Goal: Task Accomplishment & Management: Use online tool/utility

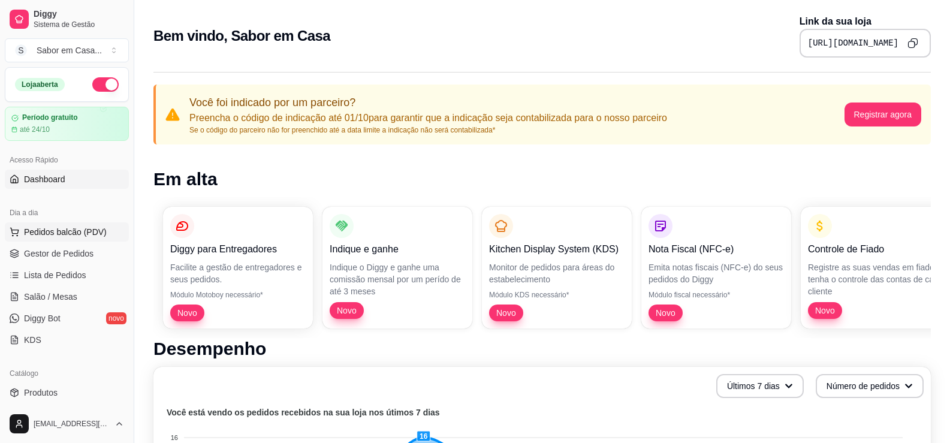
click at [59, 234] on span "Pedidos balcão (PDV)" at bounding box center [65, 232] width 83 height 12
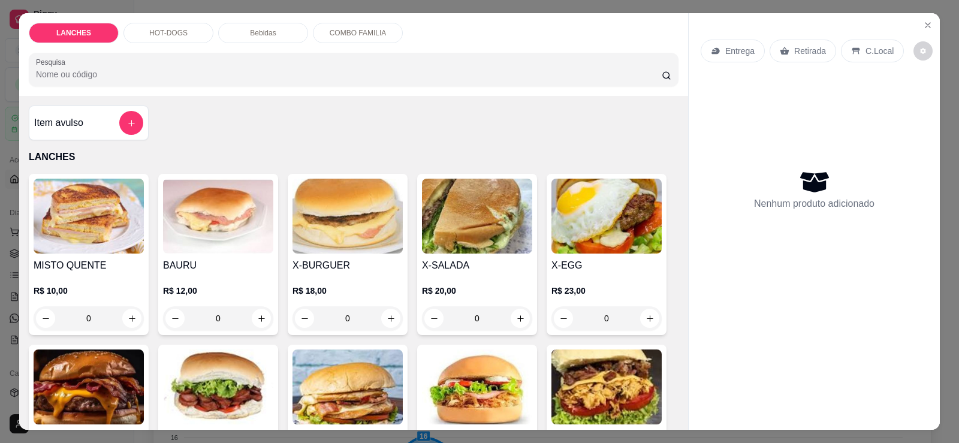
click at [177, 40] on div "HOT-DOGS" at bounding box center [168, 33] width 90 height 20
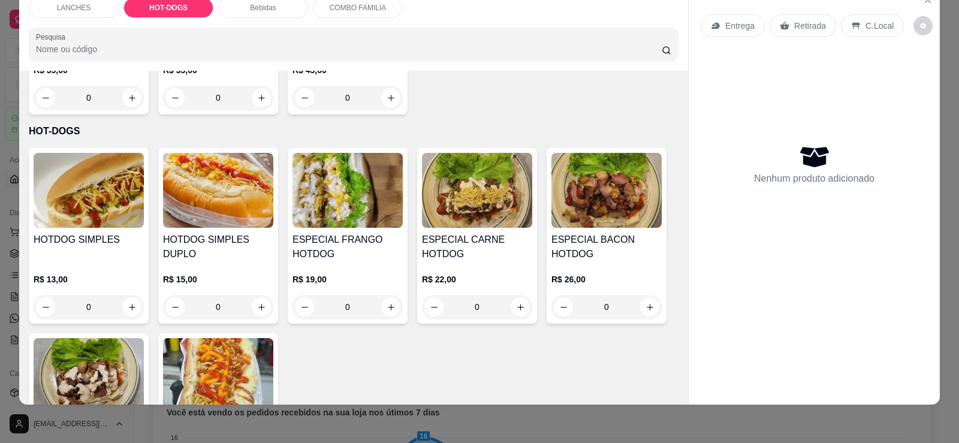
scroll to position [530, 0]
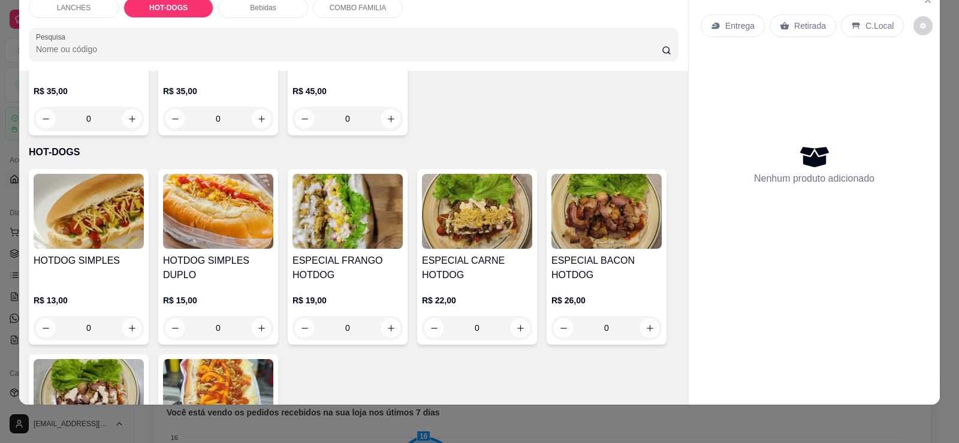
click at [115, 217] on img at bounding box center [89, 211] width 110 height 75
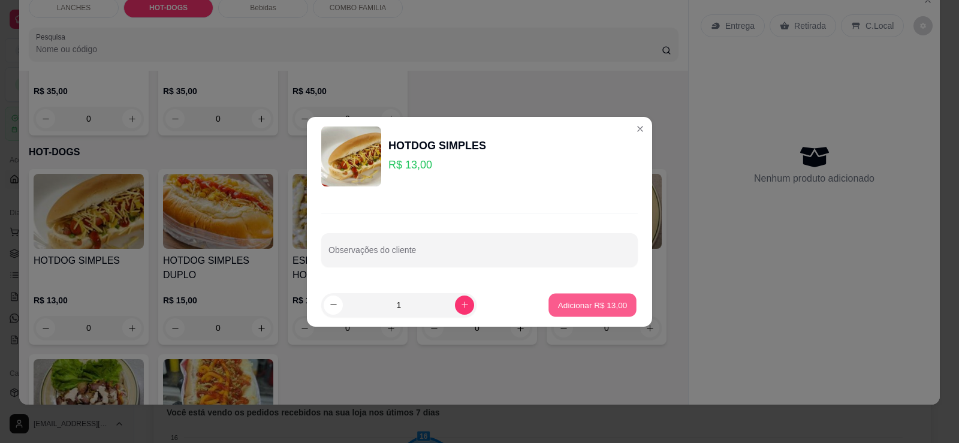
click at [595, 299] on p "Adicionar R$ 13,00" at bounding box center [592, 304] width 69 height 11
type input "1"
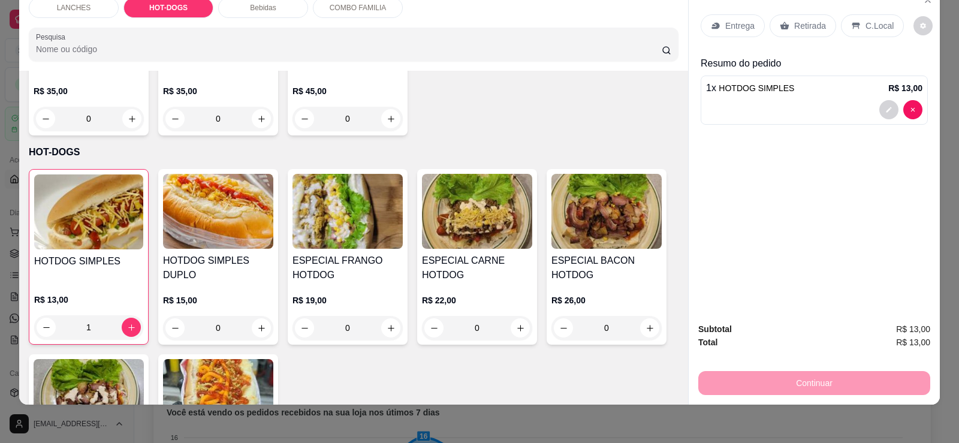
click at [794, 22] on p "Retirada" at bounding box center [810, 26] width 32 height 12
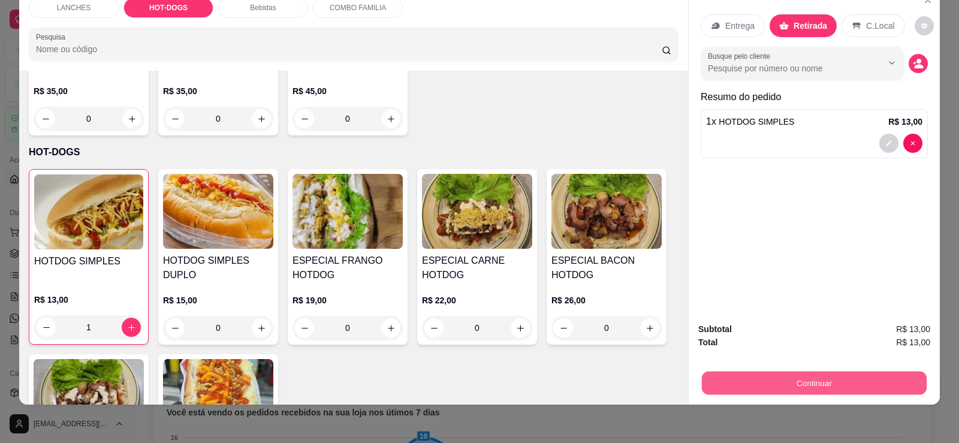
click at [817, 386] on button "Continuar" at bounding box center [814, 382] width 225 height 23
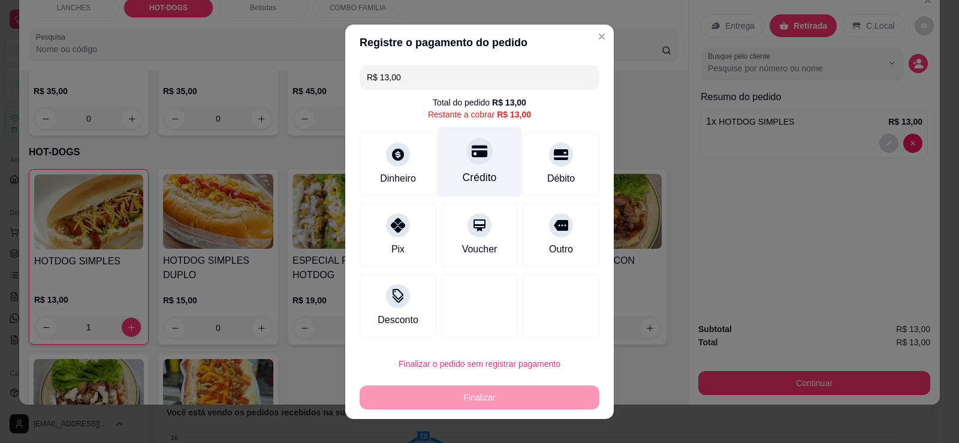
click at [479, 156] on div at bounding box center [479, 151] width 26 height 26
type input "R$ 0,00"
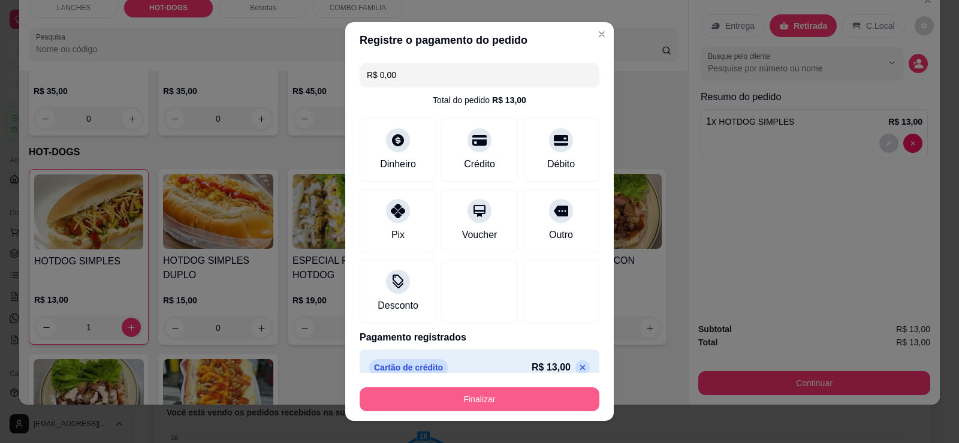
click at [452, 398] on button "Finalizar" at bounding box center [479, 399] width 240 height 24
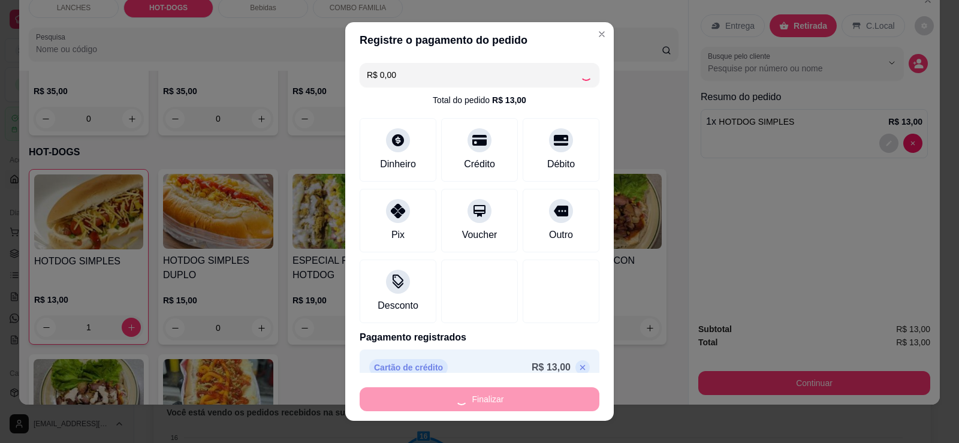
type input "0"
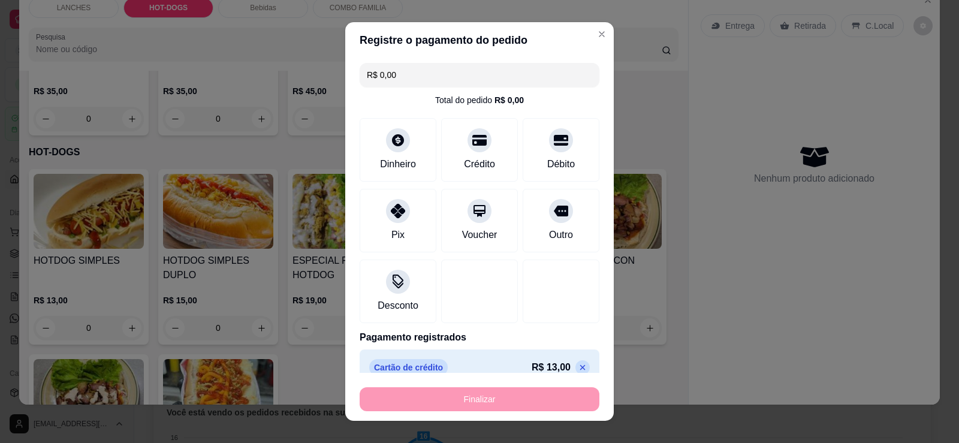
type input "-R$ 13,00"
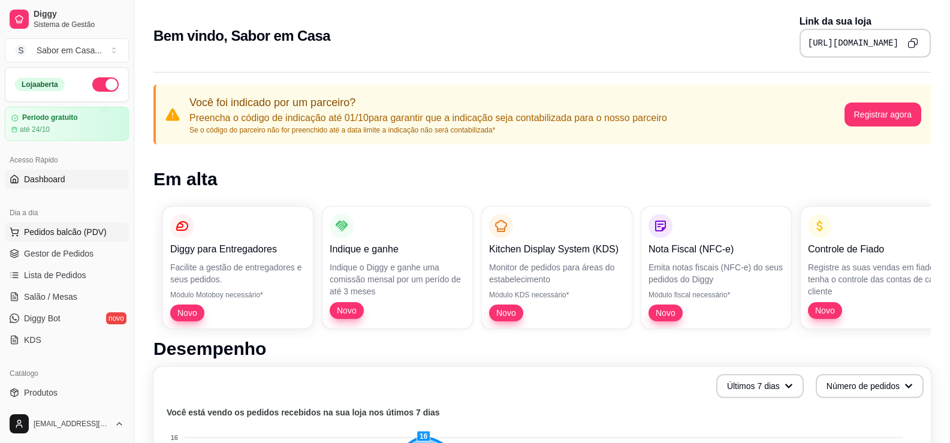
click at [62, 234] on span "Pedidos balcão (PDV)" at bounding box center [65, 232] width 83 height 12
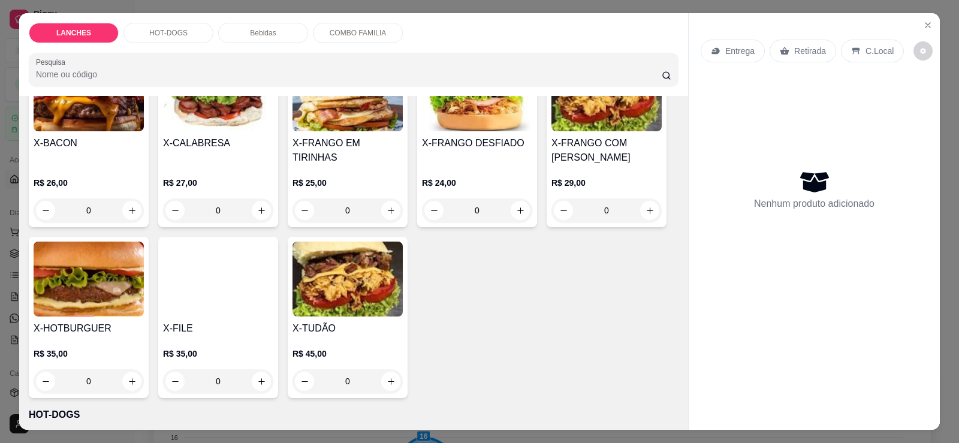
scroll to position [300, 0]
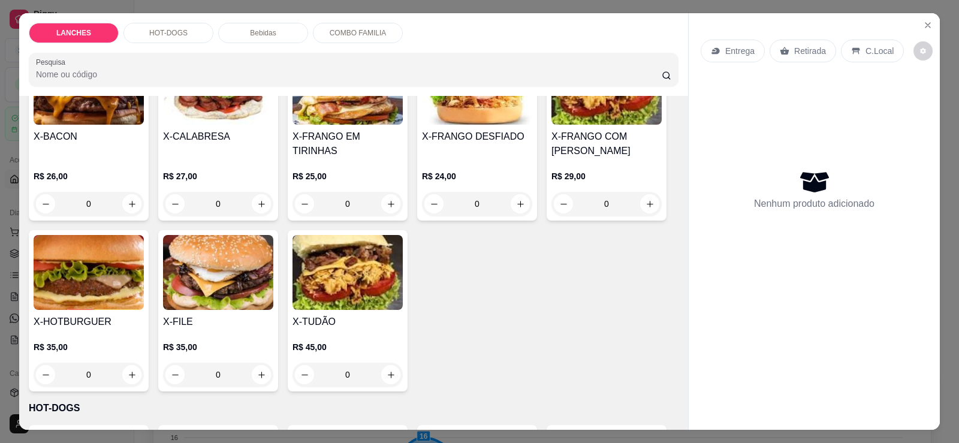
click at [204, 143] on h4 "X-CALABRESA" at bounding box center [218, 136] width 110 height 14
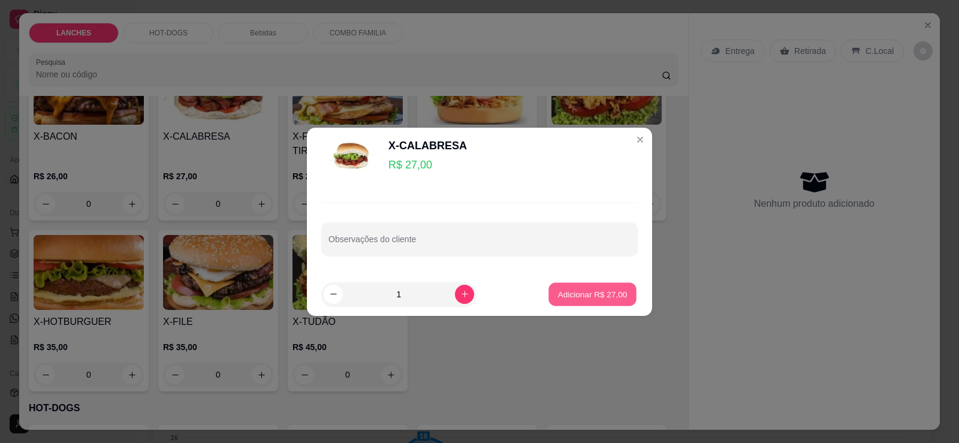
click at [572, 298] on p "Adicionar R$ 27,00" at bounding box center [592, 293] width 69 height 11
type input "1"
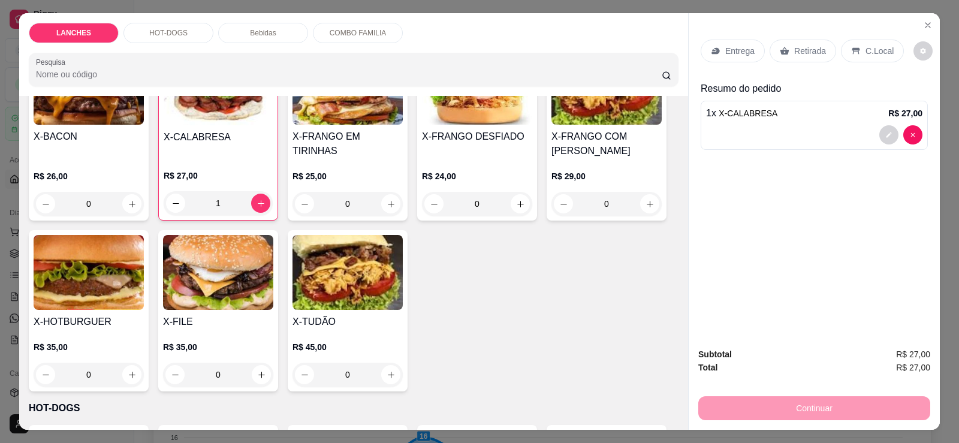
drag, startPoint x: 266, startPoint y: 34, endPoint x: 267, endPoint y: 41, distance: 7.8
click at [265, 34] on p "Bebidas" at bounding box center [263, 33] width 26 height 10
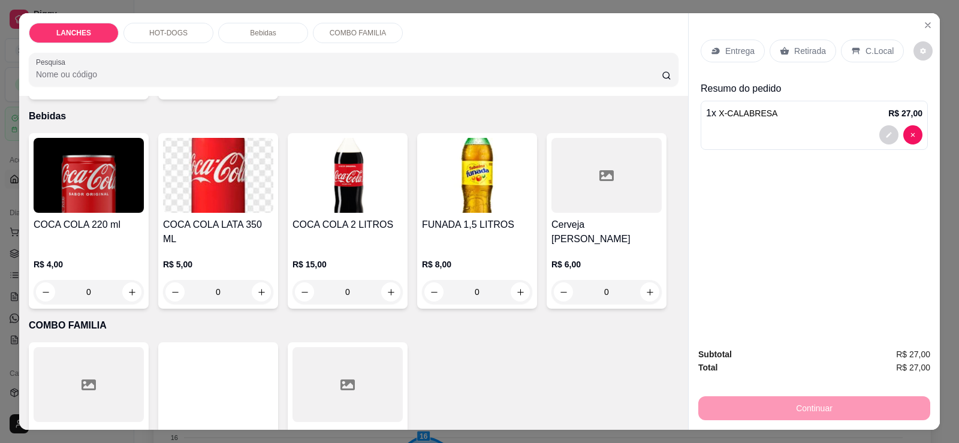
scroll to position [25, 0]
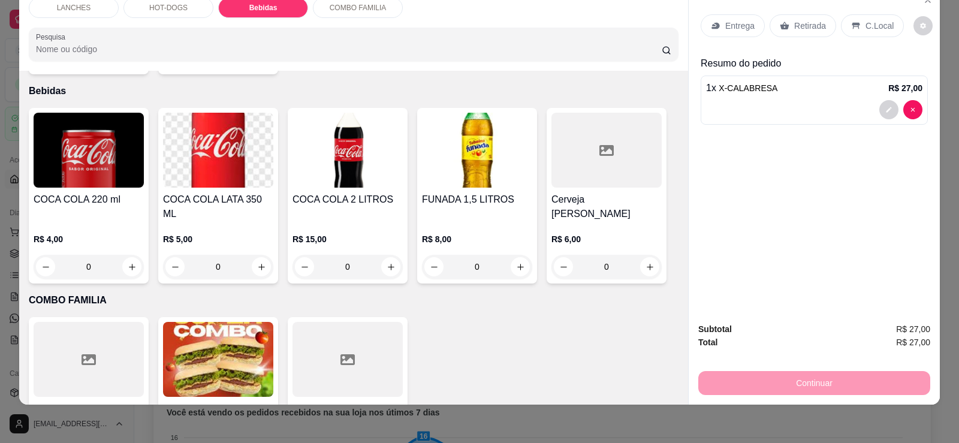
click at [203, 174] on img at bounding box center [218, 150] width 110 height 75
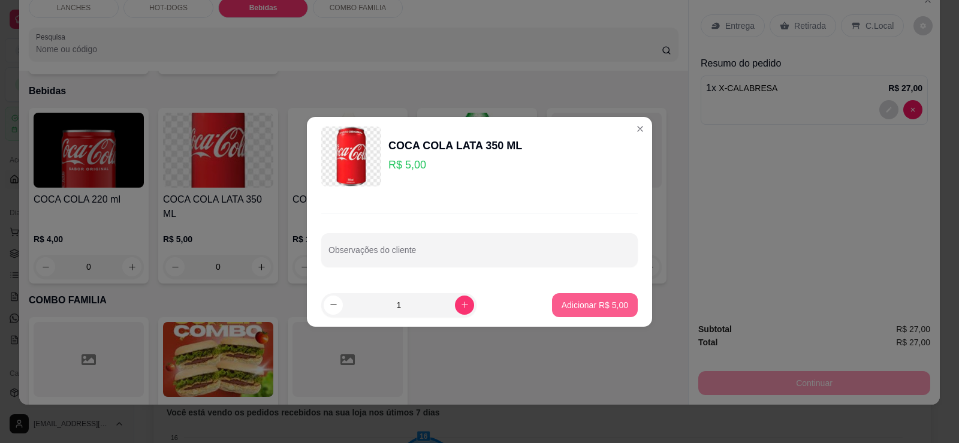
click at [581, 298] on button "Adicionar R$ 5,00" at bounding box center [595, 305] width 86 height 24
type input "1"
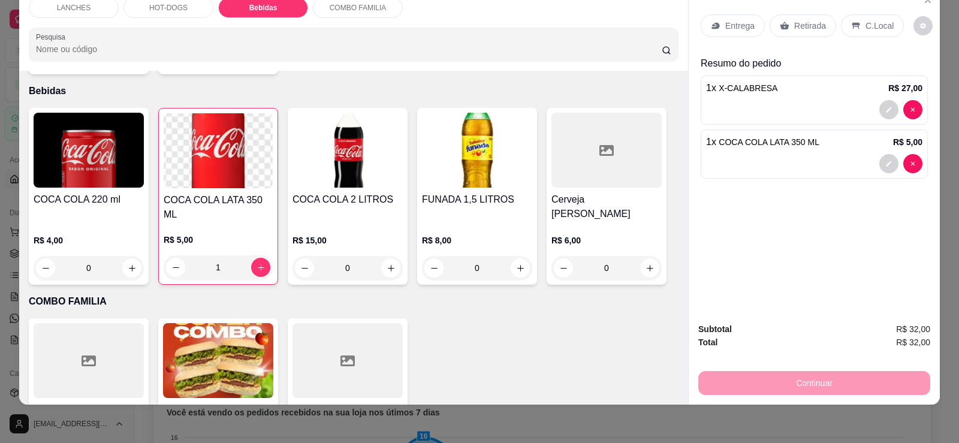
click at [770, 382] on div "Continuar" at bounding box center [814, 381] width 232 height 27
click at [799, 22] on p "Retirada" at bounding box center [810, 26] width 32 height 12
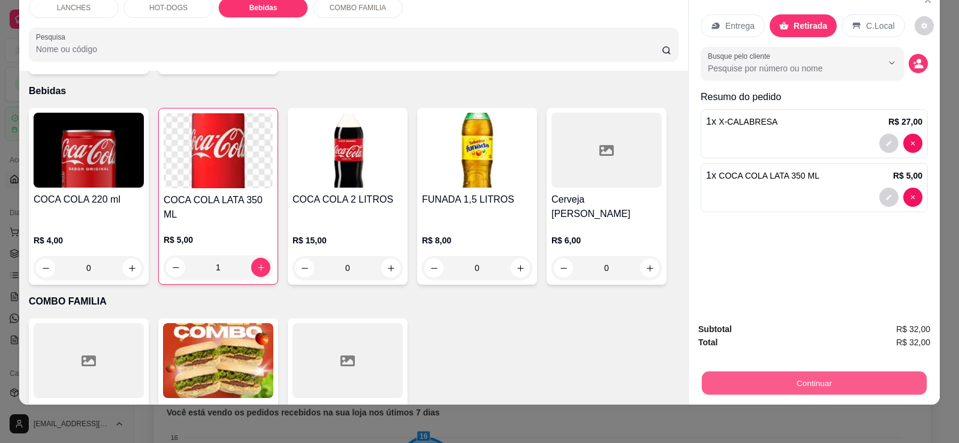
click at [787, 392] on button "Continuar" at bounding box center [814, 382] width 225 height 23
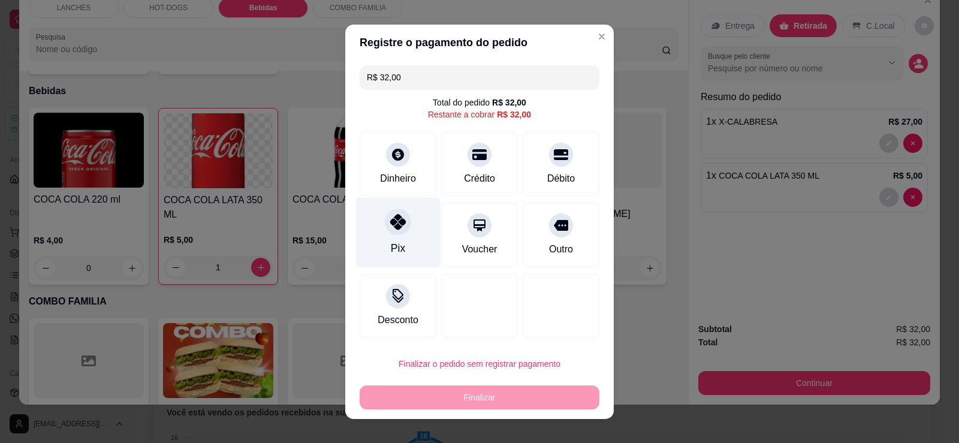
click at [394, 228] on icon at bounding box center [398, 222] width 16 height 16
type input "R$ 0,00"
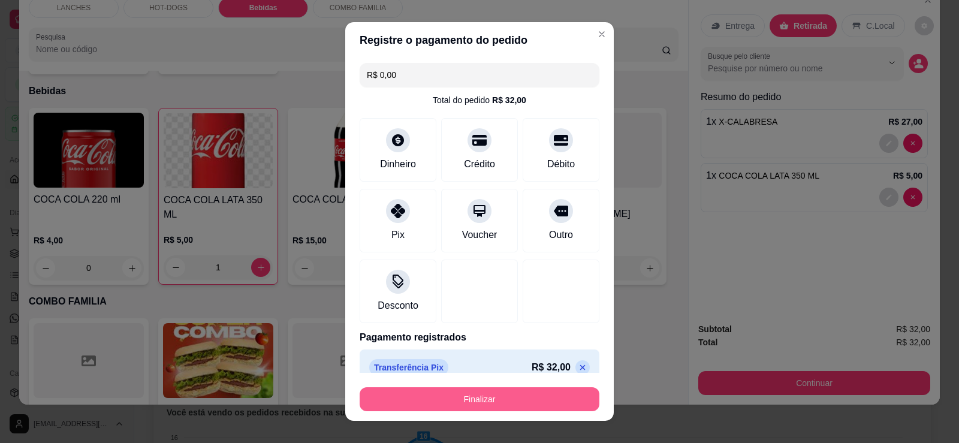
click at [501, 394] on button "Finalizar" at bounding box center [479, 399] width 240 height 24
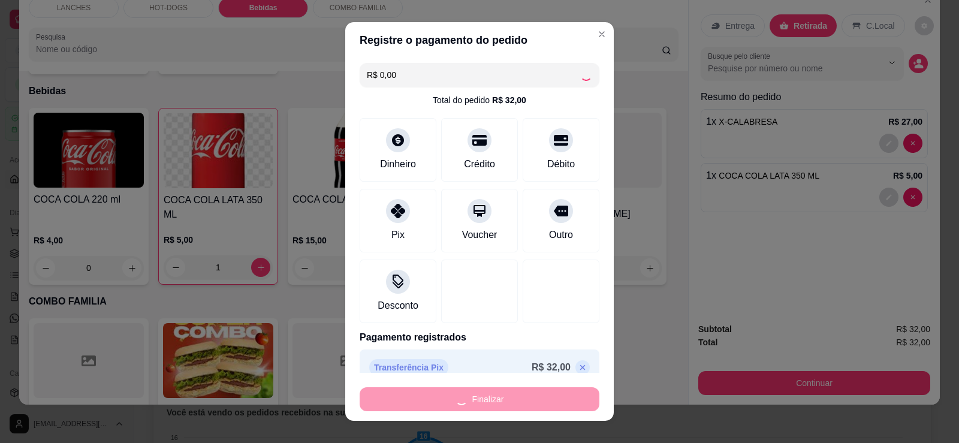
type input "0"
type input "-R$ 32,00"
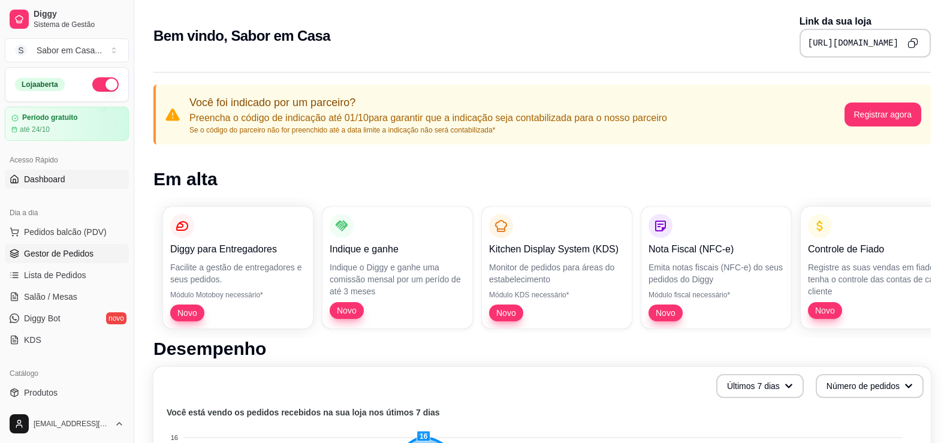
click at [62, 244] on link "Gestor de Pedidos" at bounding box center [67, 253] width 124 height 19
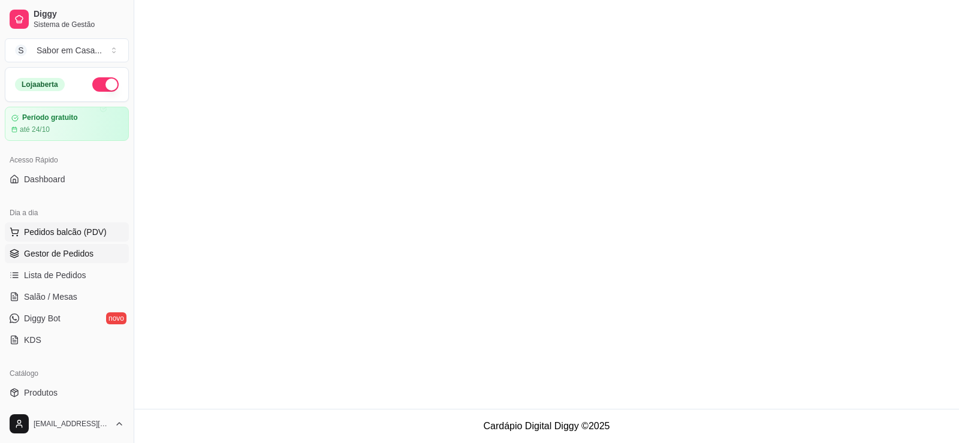
click at [67, 233] on span "Pedidos balcão (PDV)" at bounding box center [65, 232] width 83 height 12
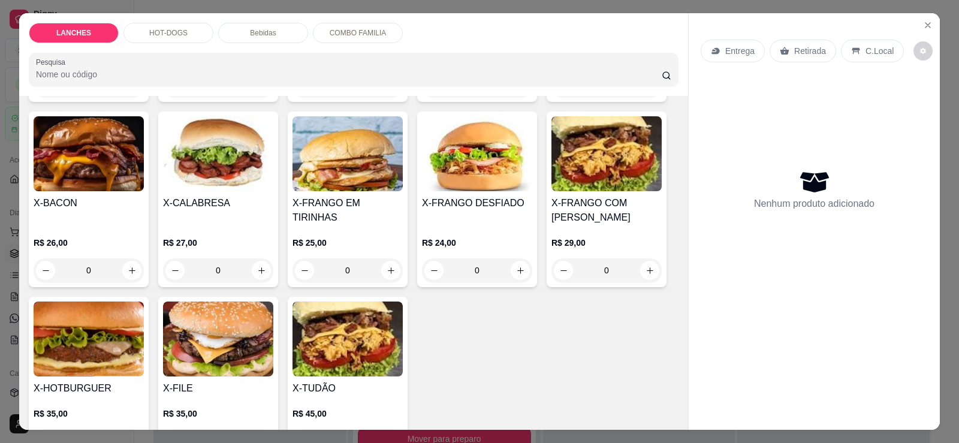
scroll to position [240, 0]
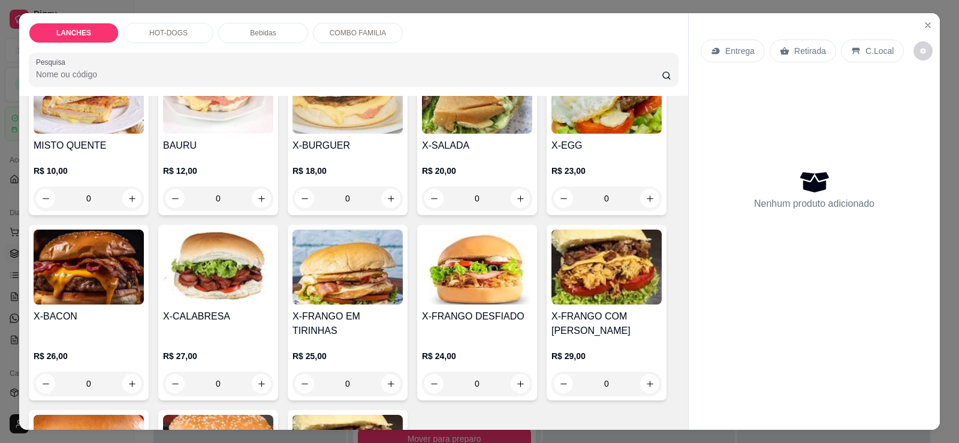
click at [164, 36] on p "HOT-DOGS" at bounding box center [168, 33] width 38 height 10
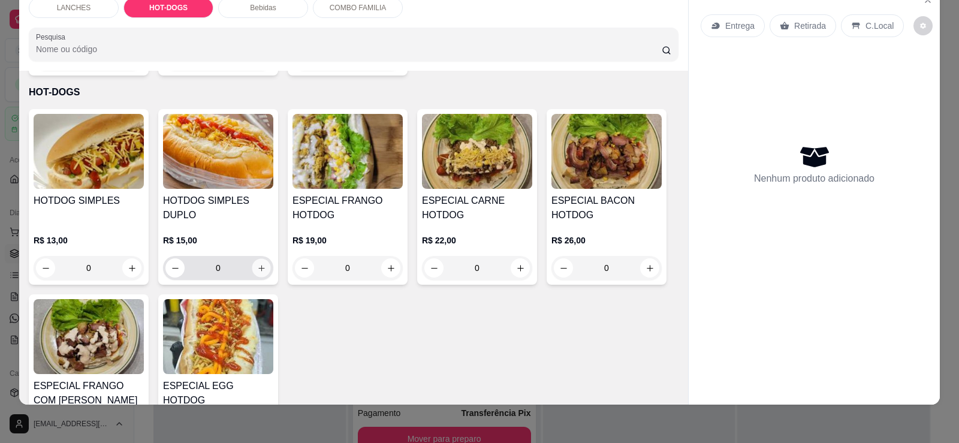
click at [257, 264] on icon "increase-product-quantity" at bounding box center [261, 268] width 9 height 9
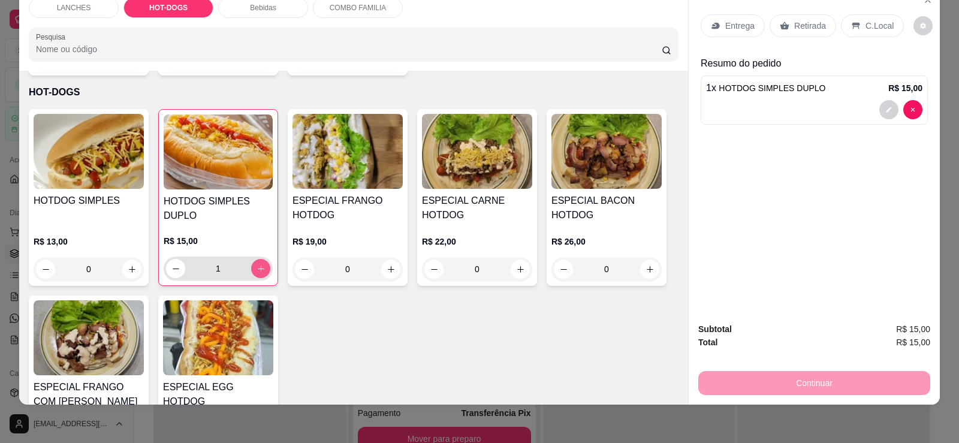
click at [256, 264] on icon "increase-product-quantity" at bounding box center [260, 268] width 9 height 9
click at [261, 259] on button "increase-product-quantity" at bounding box center [260, 268] width 19 height 19
type input "3"
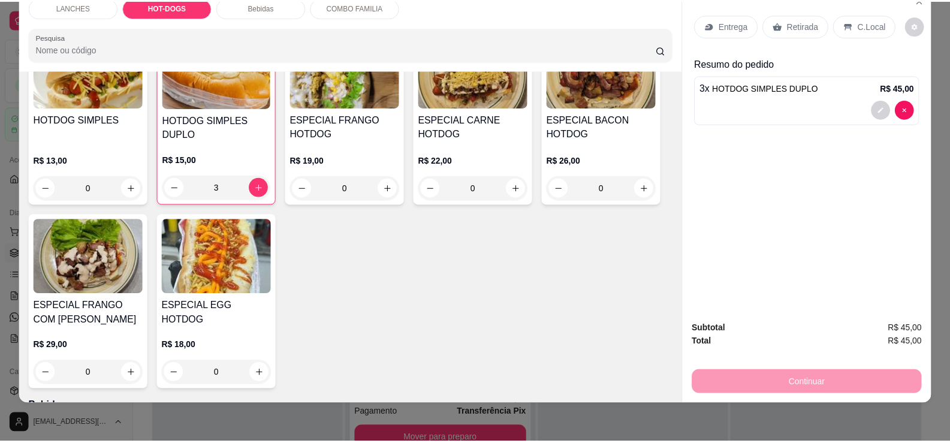
scroll to position [650, 0]
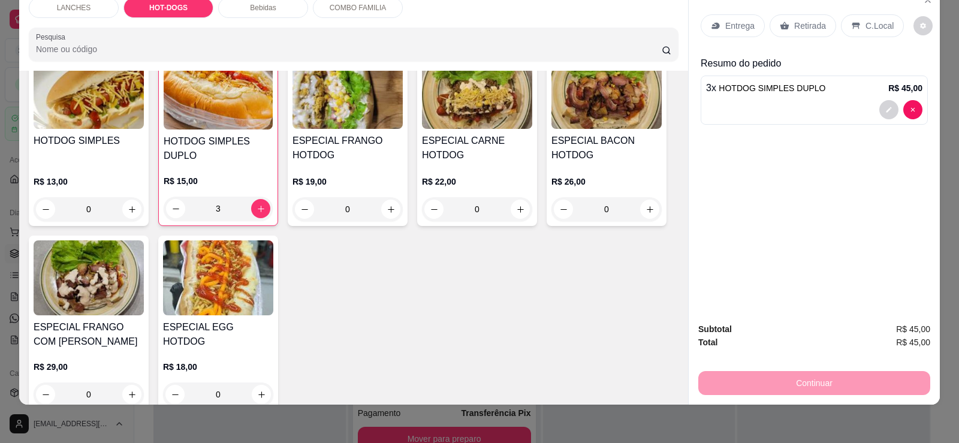
click at [805, 19] on div "Retirada" at bounding box center [802, 25] width 67 height 23
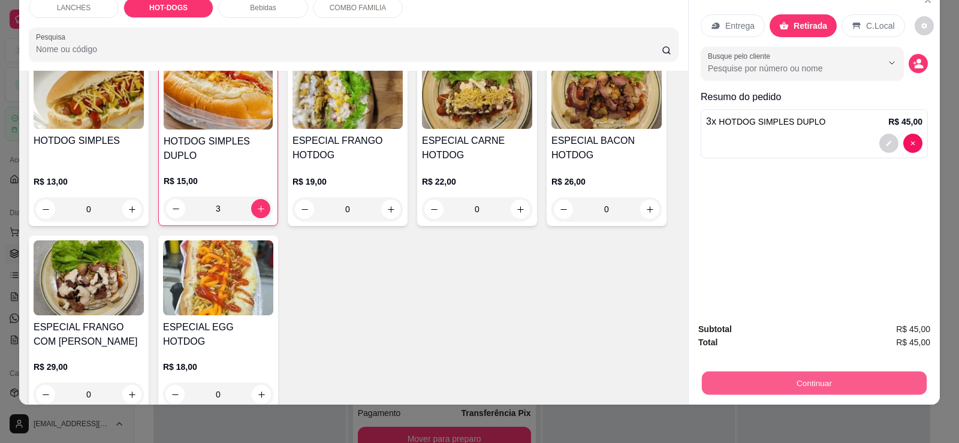
click at [794, 380] on button "Continuar" at bounding box center [814, 382] width 225 height 23
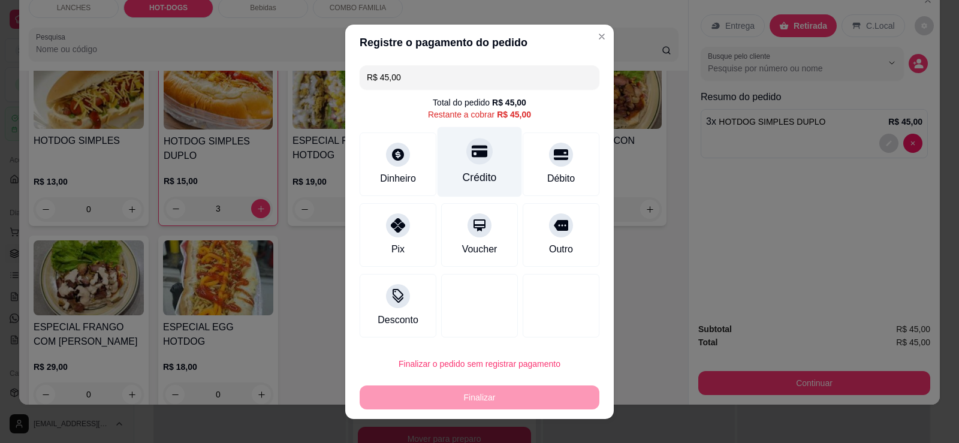
click at [485, 179] on div "Crédito" at bounding box center [480, 178] width 34 height 16
type input "R$ 0,00"
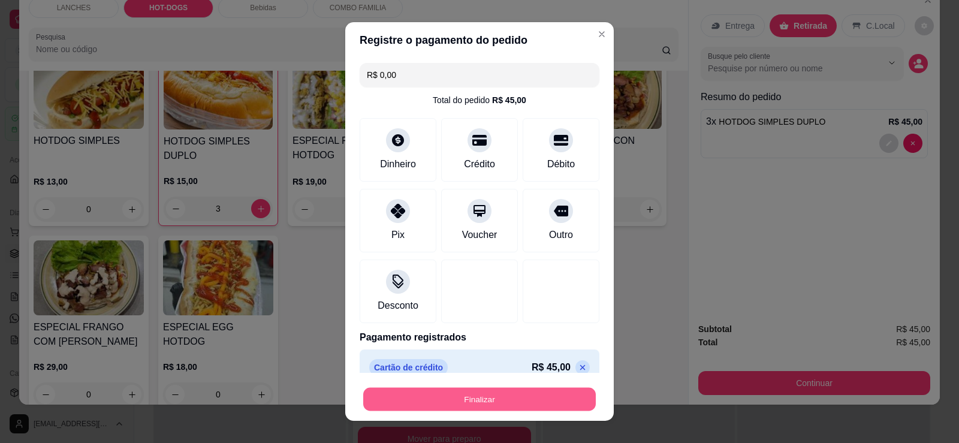
click at [460, 401] on button "Finalizar" at bounding box center [479, 399] width 232 height 23
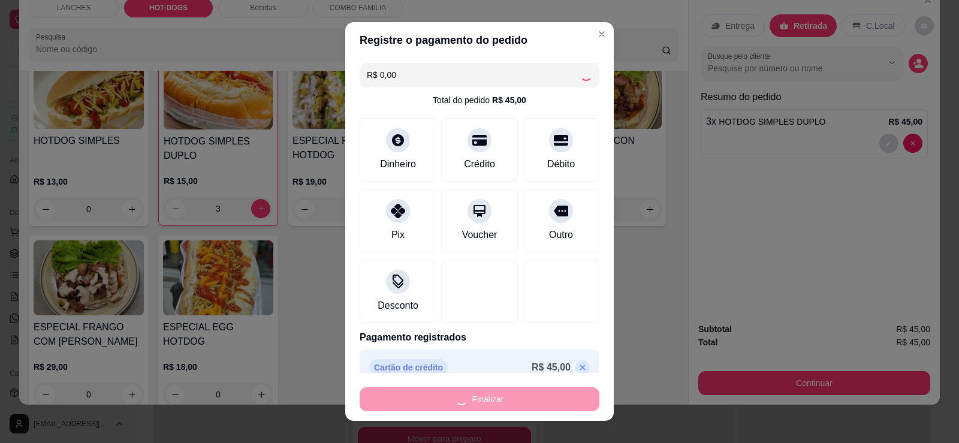
type input "0"
type input "-R$ 45,00"
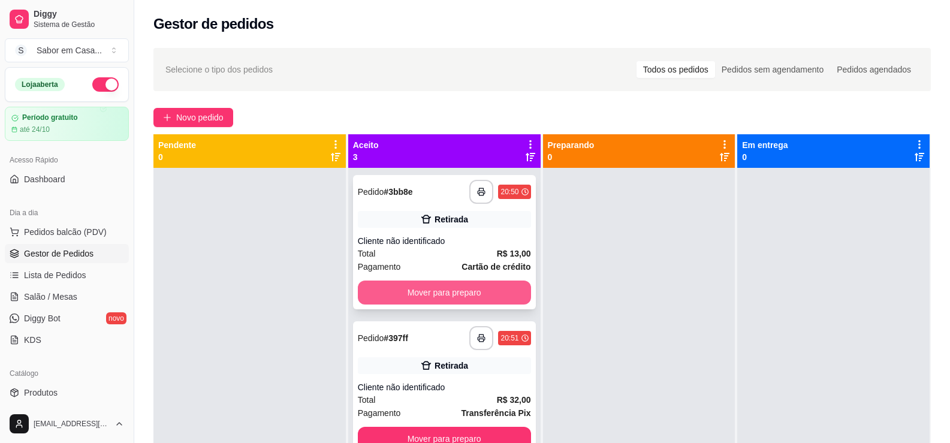
click at [411, 286] on button "Mover para preparo" at bounding box center [444, 292] width 173 height 24
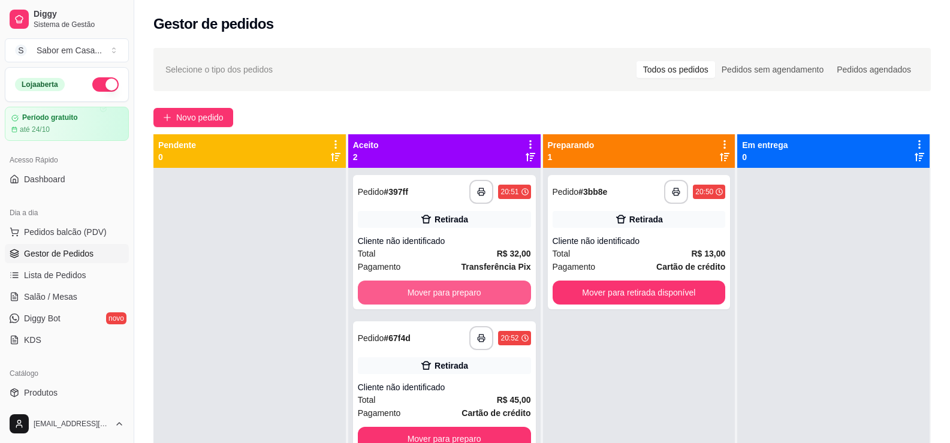
click at [413, 286] on button "Mover para preparo" at bounding box center [444, 292] width 173 height 24
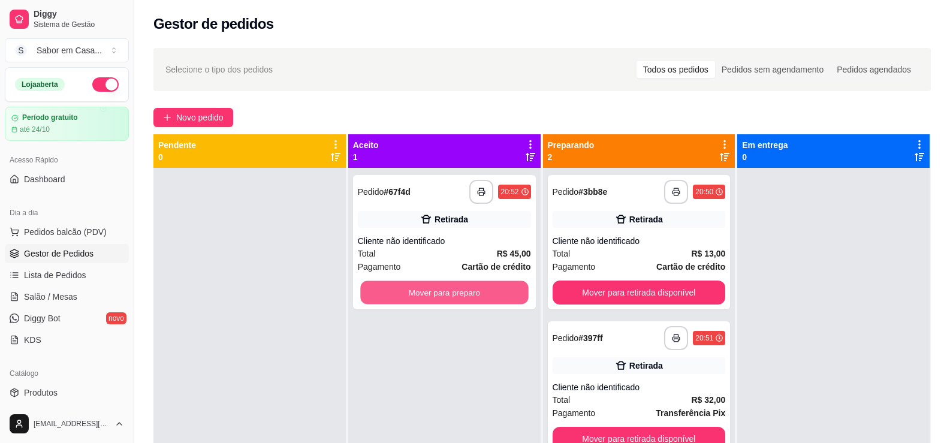
click at [413, 286] on button "Mover para preparo" at bounding box center [444, 292] width 168 height 23
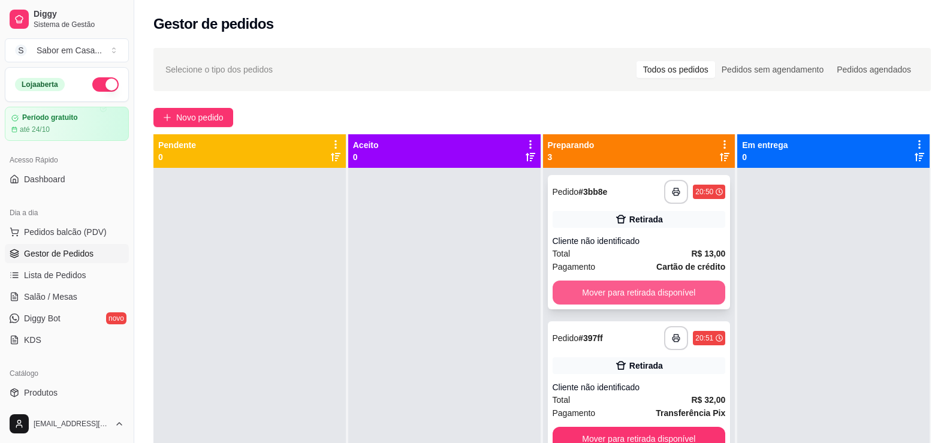
click at [679, 292] on button "Mover para retirada disponível" at bounding box center [638, 292] width 173 height 24
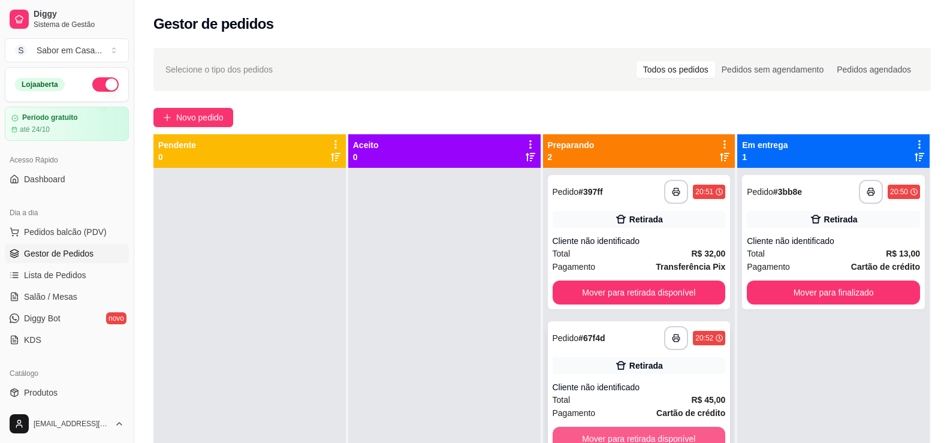
click at [623, 434] on button "Mover para retirada disponível" at bounding box center [638, 439] width 173 height 24
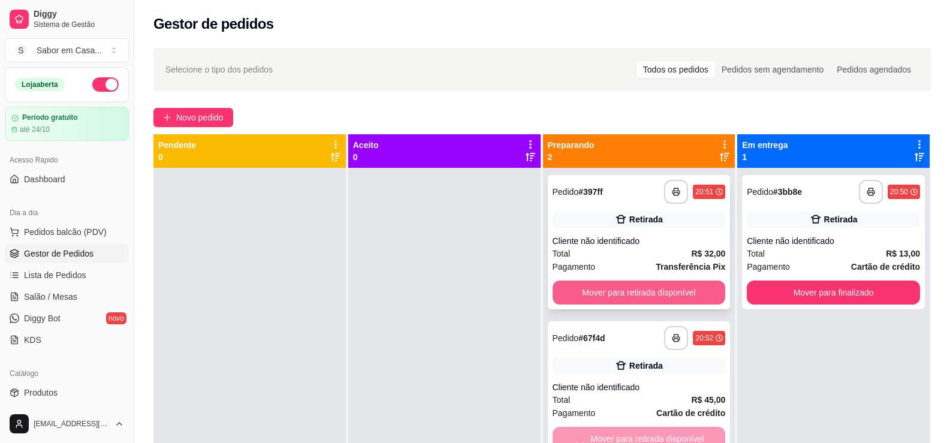
click at [622, 291] on button "Mover para retirada disponível" at bounding box center [638, 292] width 173 height 24
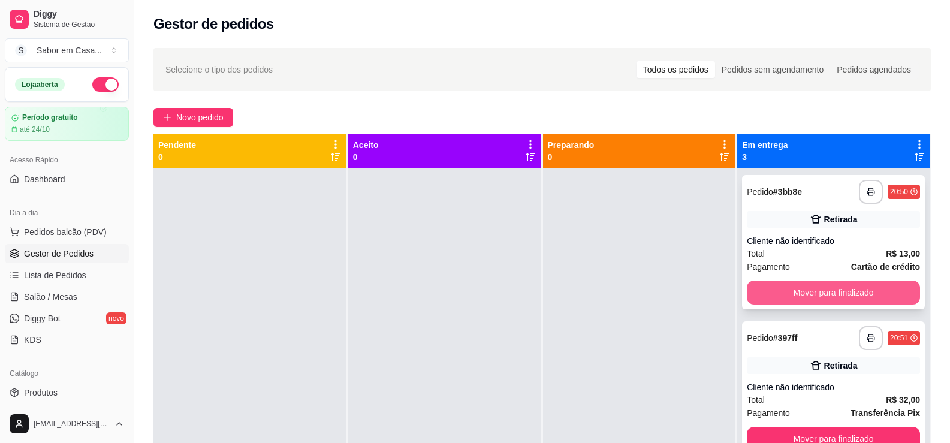
click at [767, 293] on button "Mover para finalizado" at bounding box center [833, 292] width 173 height 24
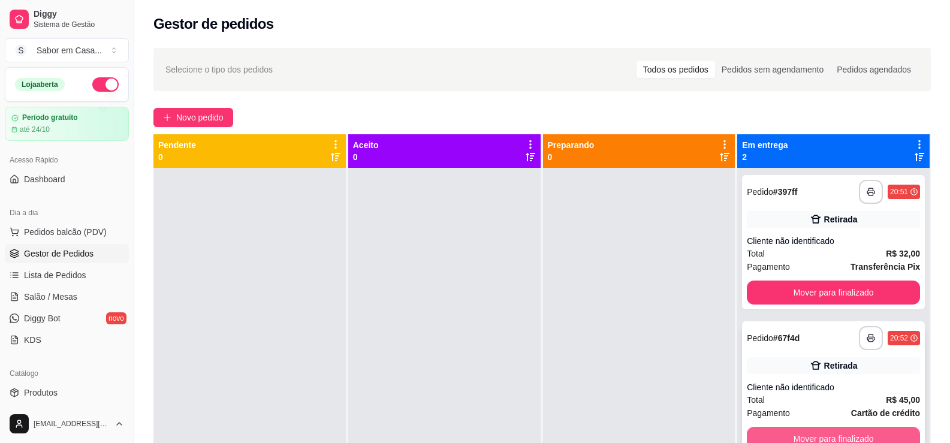
click at [804, 436] on button "Mover para finalizado" at bounding box center [833, 439] width 173 height 24
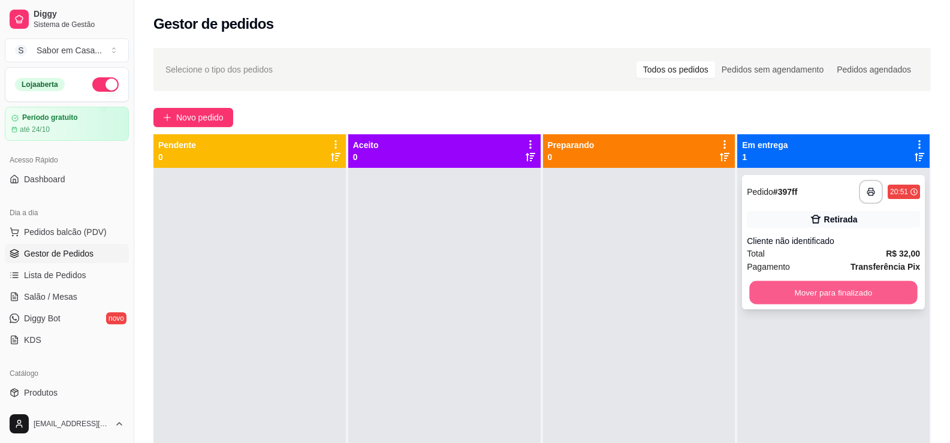
click at [827, 291] on button "Mover para finalizado" at bounding box center [834, 292] width 168 height 23
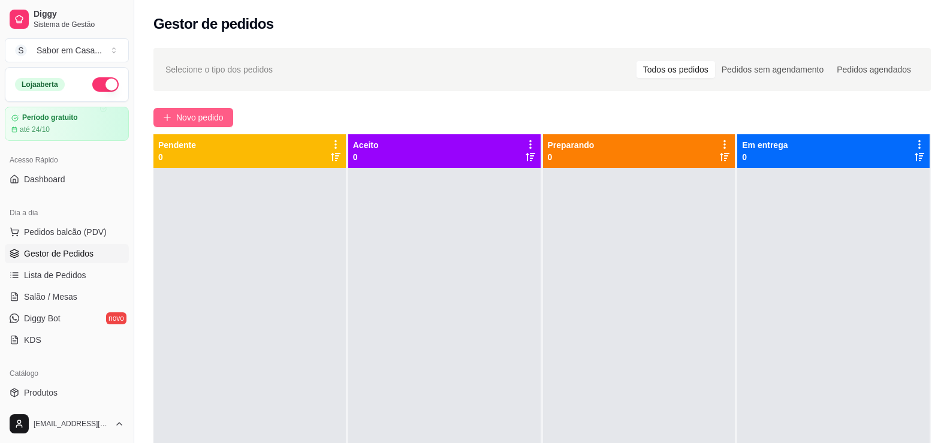
click at [186, 123] on span "Novo pedido" at bounding box center [199, 117] width 47 height 13
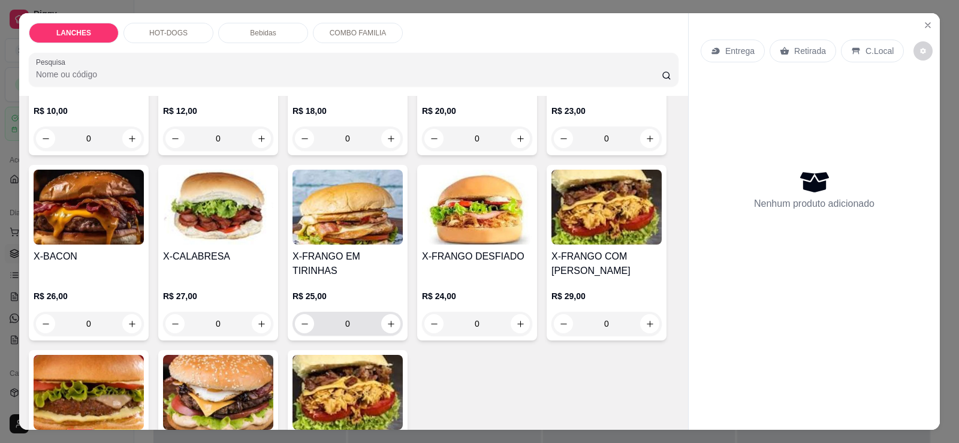
scroll to position [240, 0]
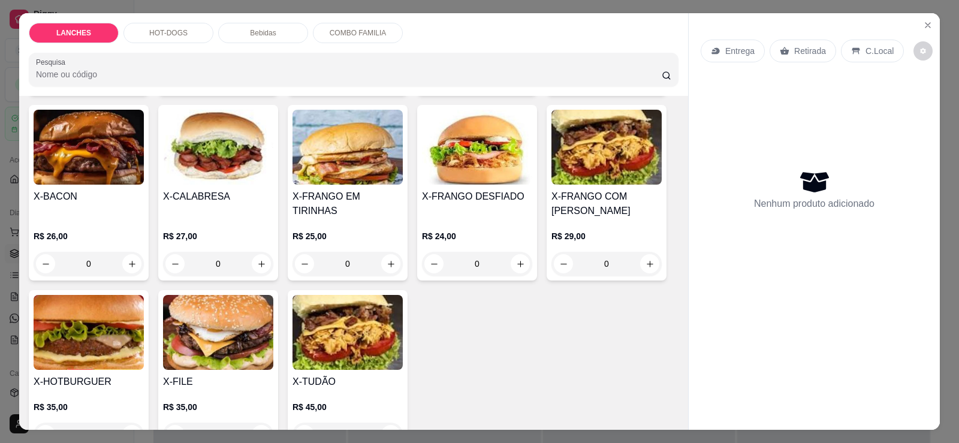
click at [125, 168] on img at bounding box center [89, 147] width 110 height 75
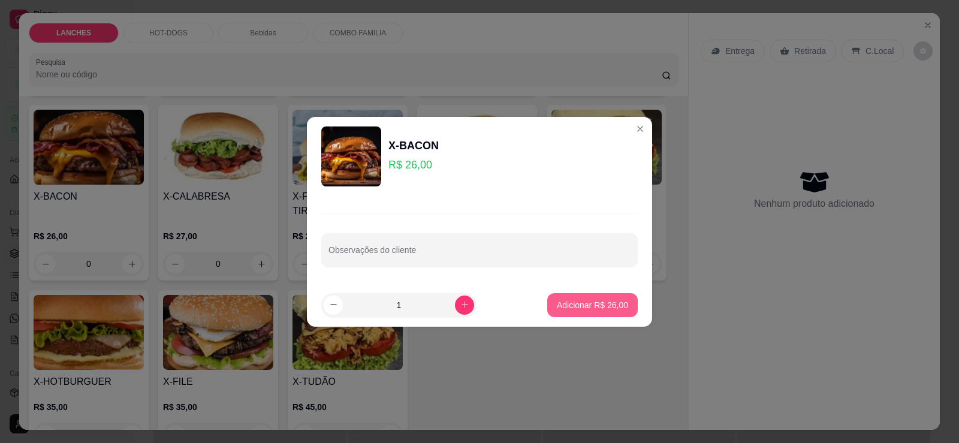
click at [548, 309] on button "Adicionar R$ 26,00" at bounding box center [592, 305] width 90 height 24
type input "1"
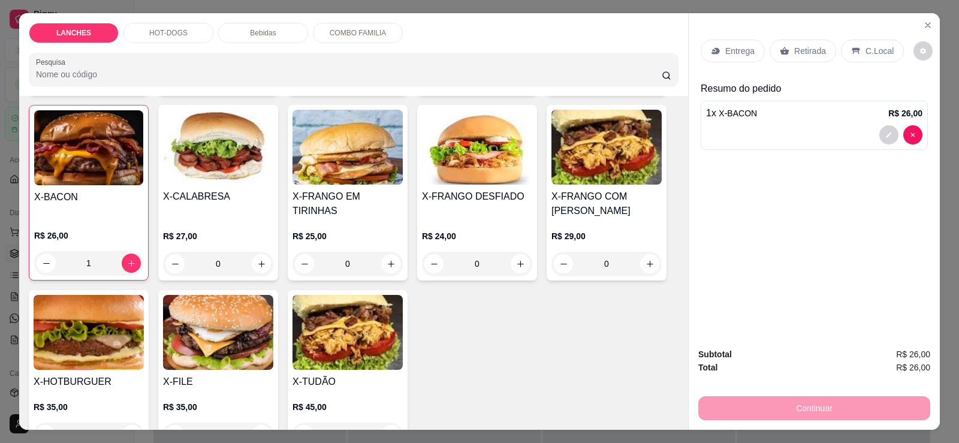
click at [811, 52] on p "Retirada" at bounding box center [810, 51] width 32 height 12
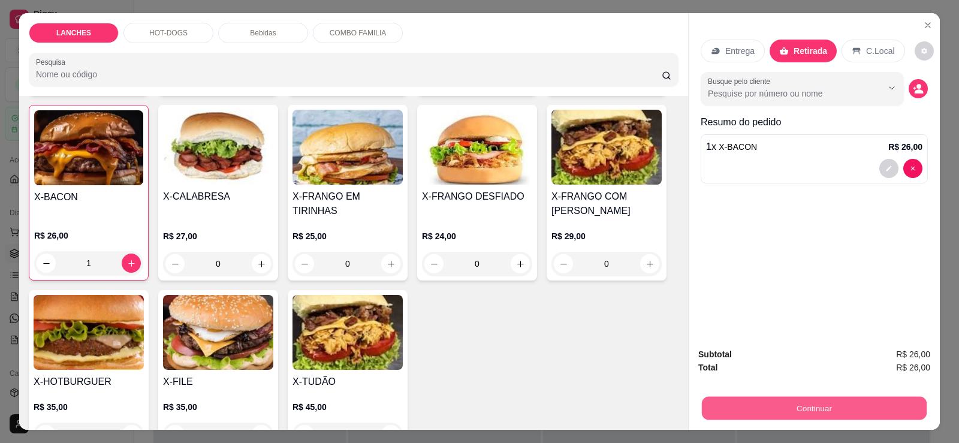
click at [759, 403] on button "Continuar" at bounding box center [814, 407] width 225 height 23
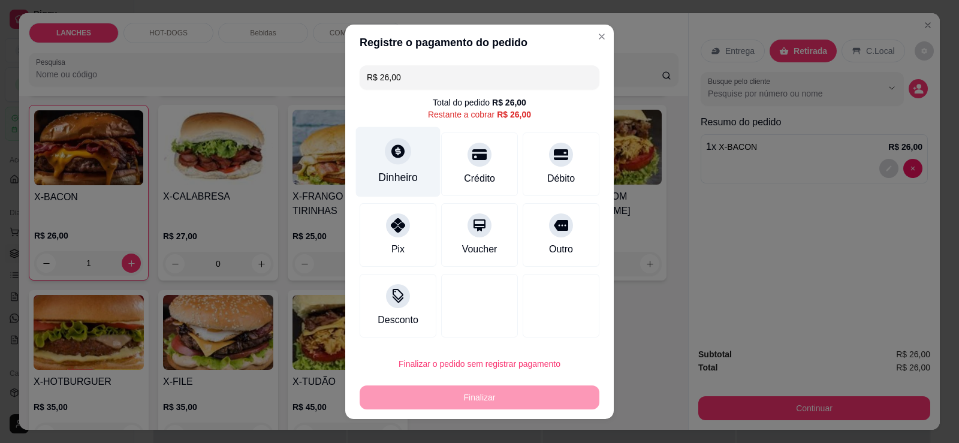
click at [397, 165] on div "Dinheiro" at bounding box center [398, 161] width 84 height 70
click at [391, 183] on div "Dinheiro" at bounding box center [398, 178] width 40 height 16
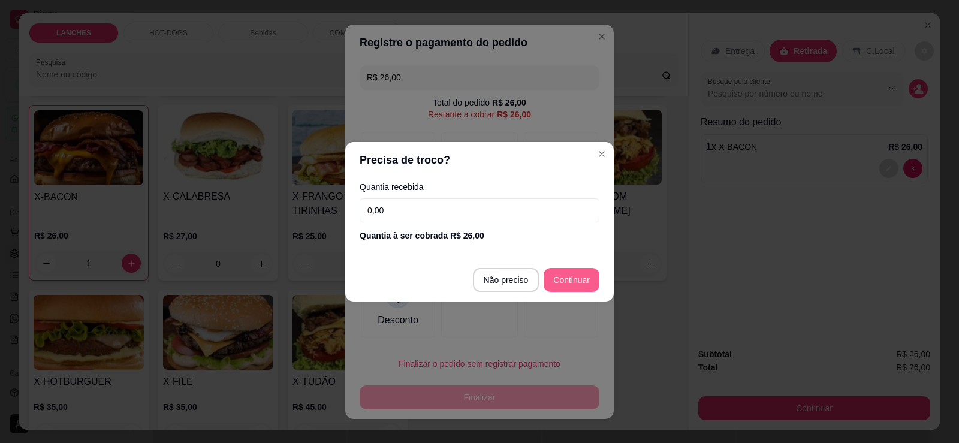
type input "R$ 0,00"
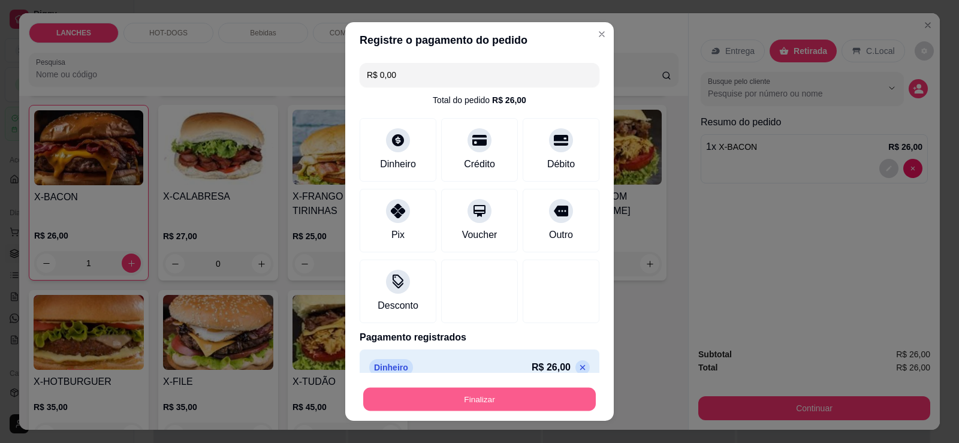
click at [407, 396] on button "Finalizar" at bounding box center [479, 399] width 232 height 23
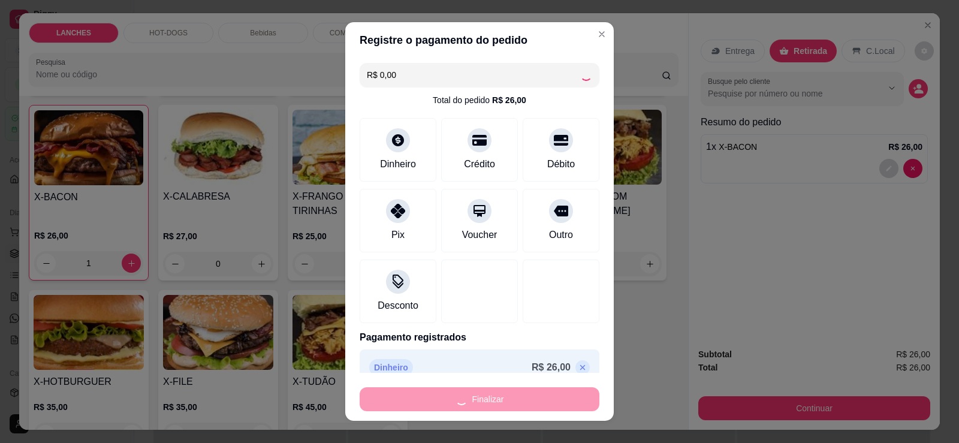
type input "0"
type input "-R$ 26,00"
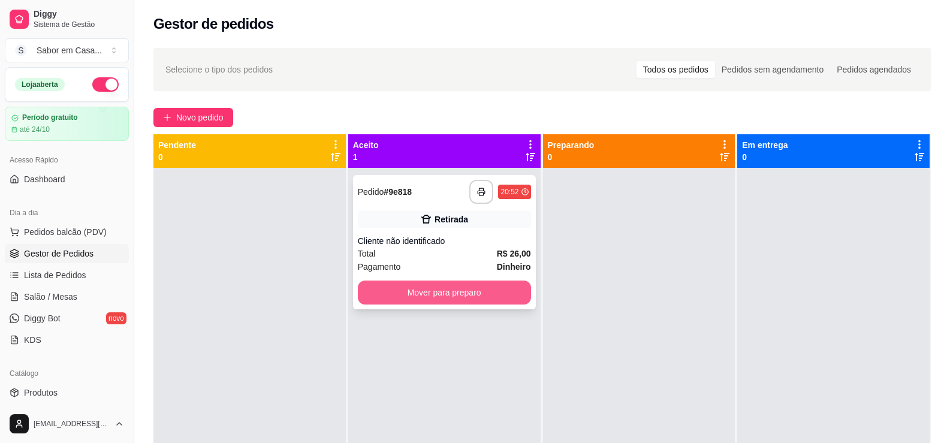
click at [455, 292] on button "Mover para preparo" at bounding box center [444, 292] width 173 height 24
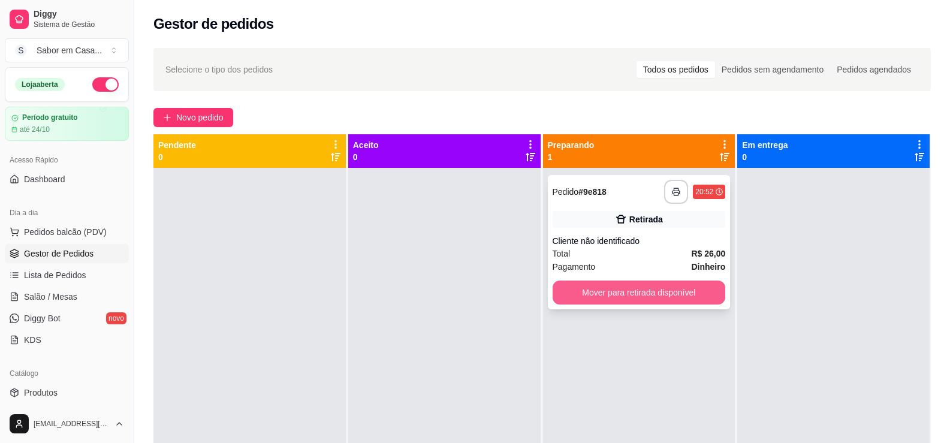
click at [567, 291] on button "Mover para retirada disponível" at bounding box center [638, 292] width 173 height 24
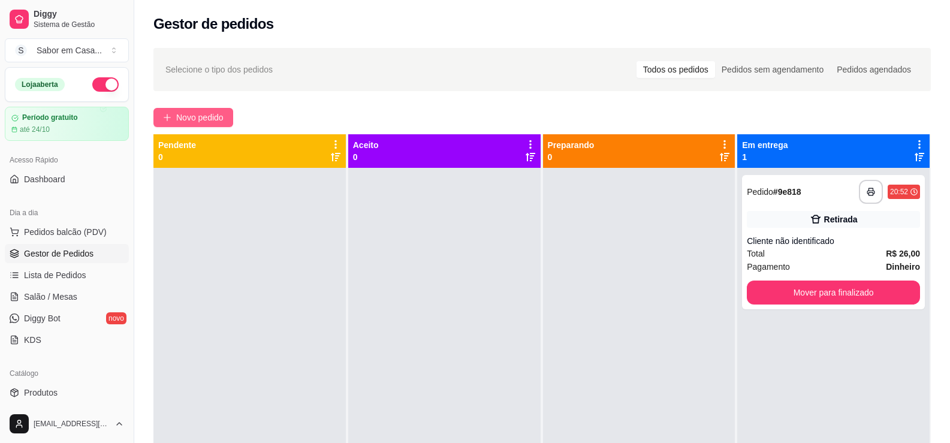
click at [200, 111] on span "Novo pedido" at bounding box center [199, 117] width 47 height 13
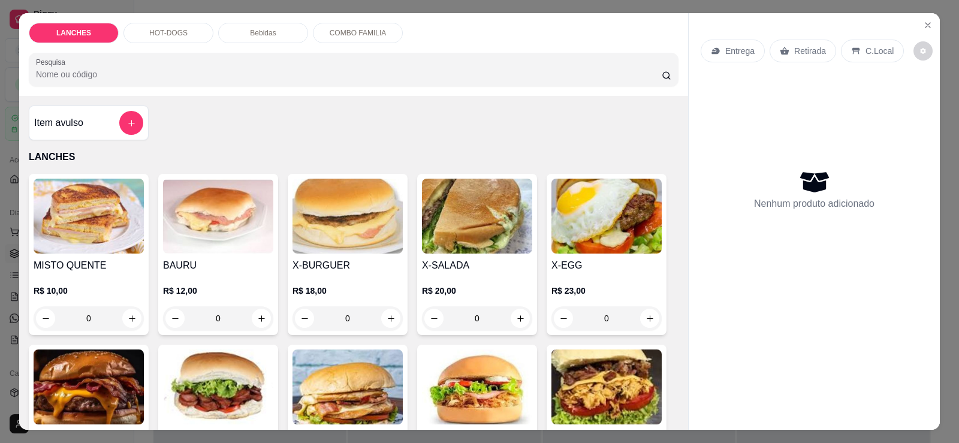
click at [444, 229] on img at bounding box center [477, 216] width 110 height 75
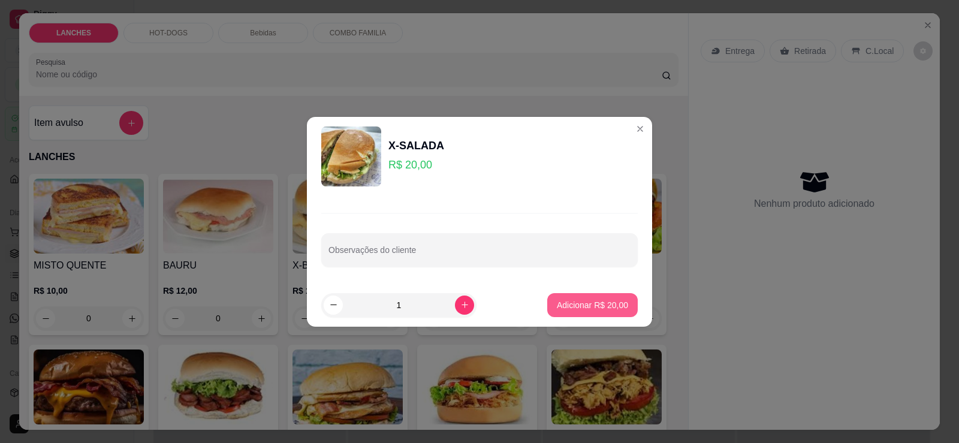
click at [564, 305] on p "Adicionar R$ 20,00" at bounding box center [592, 305] width 71 height 12
type input "1"
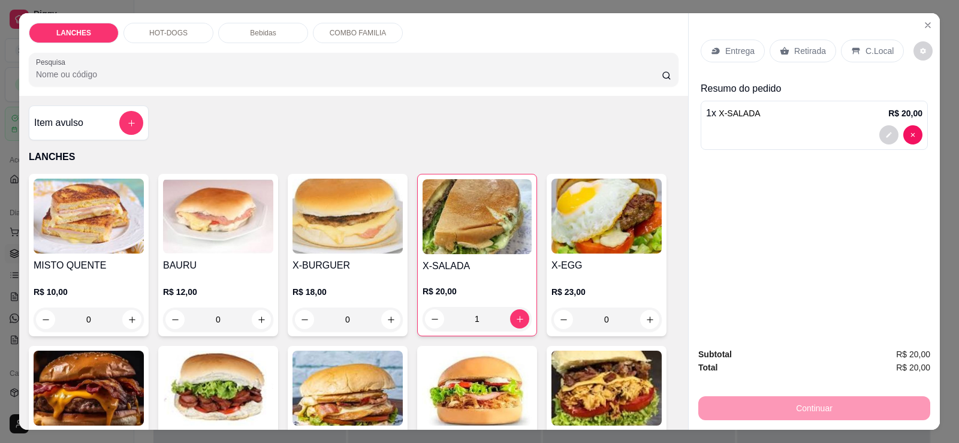
click at [163, 35] on p "HOT-DOGS" at bounding box center [168, 33] width 38 height 10
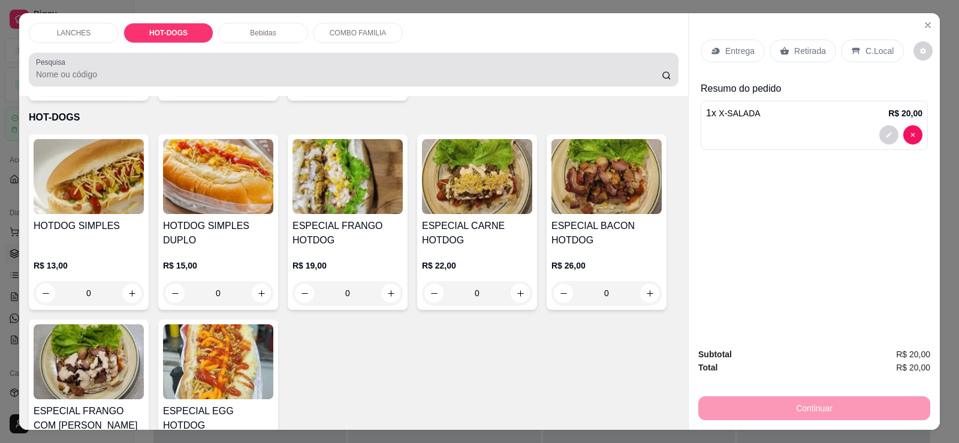
scroll to position [25, 0]
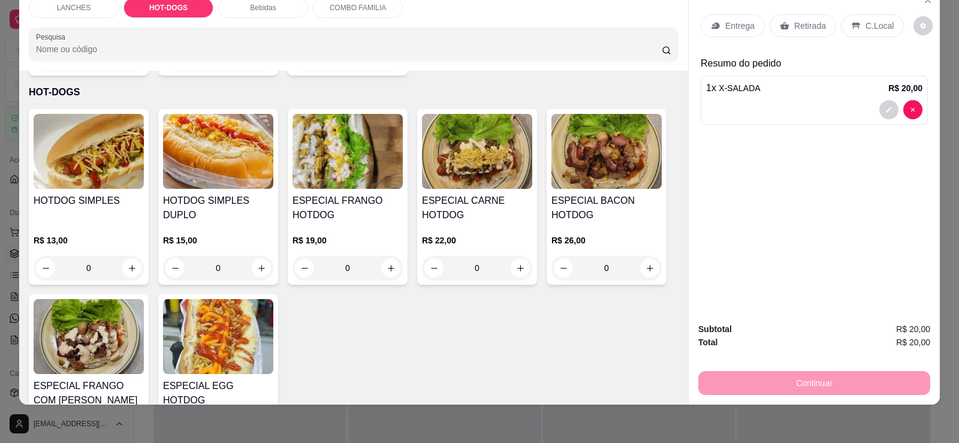
click at [207, 331] on img at bounding box center [218, 336] width 110 height 75
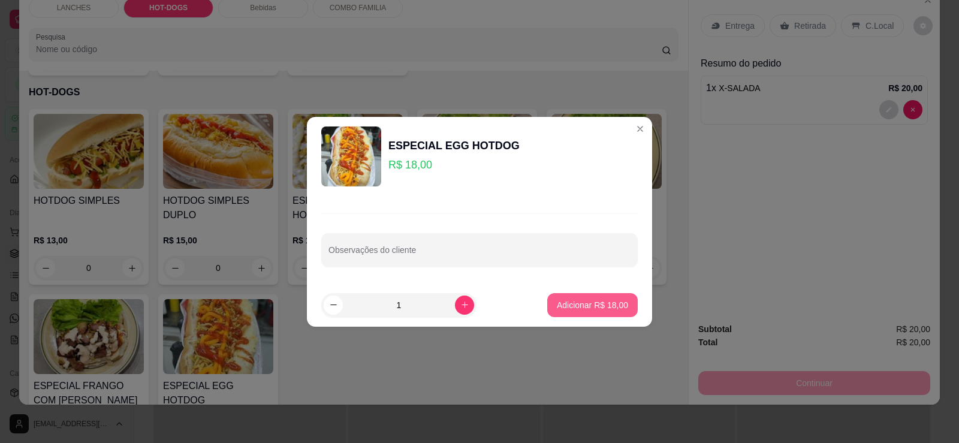
click at [557, 304] on p "Adicionar R$ 18,00" at bounding box center [592, 305] width 71 height 12
type input "1"
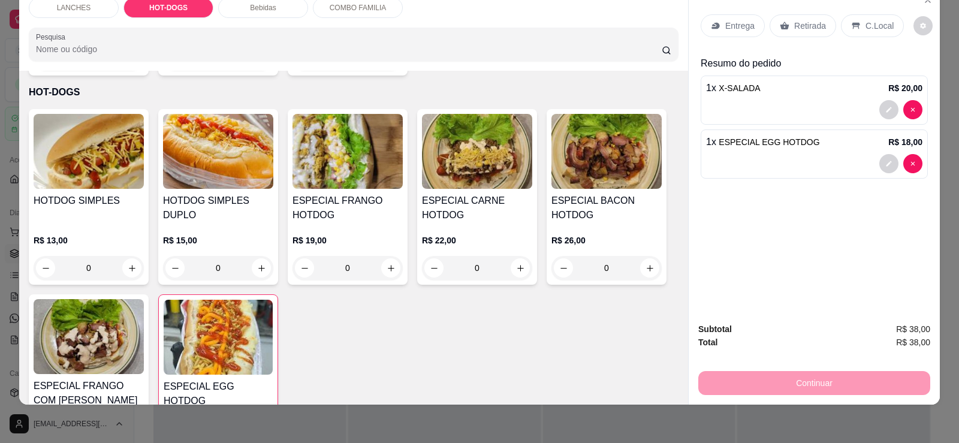
click at [797, 36] on div "Retirada" at bounding box center [802, 25] width 67 height 23
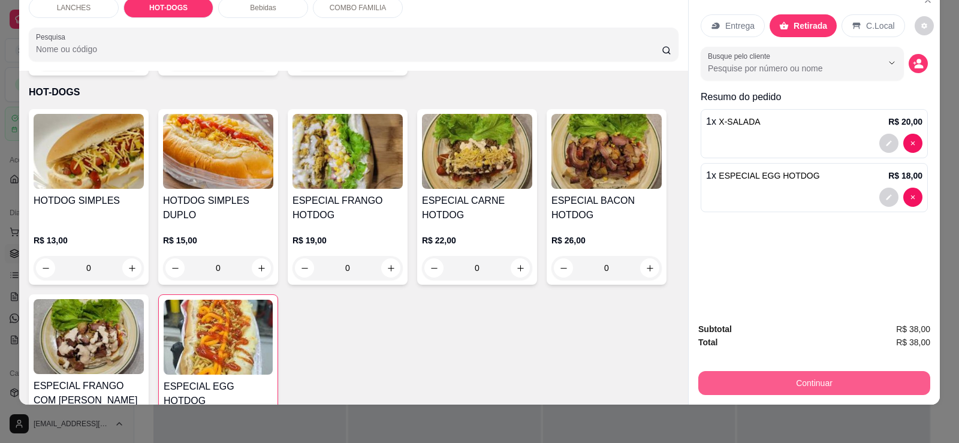
click at [771, 377] on button "Continuar" at bounding box center [814, 383] width 232 height 24
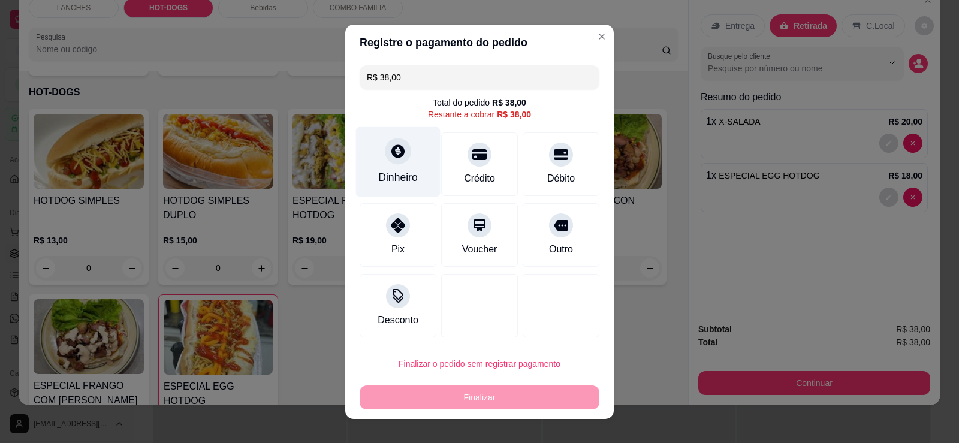
click at [374, 163] on div "Dinheiro" at bounding box center [398, 161] width 84 height 70
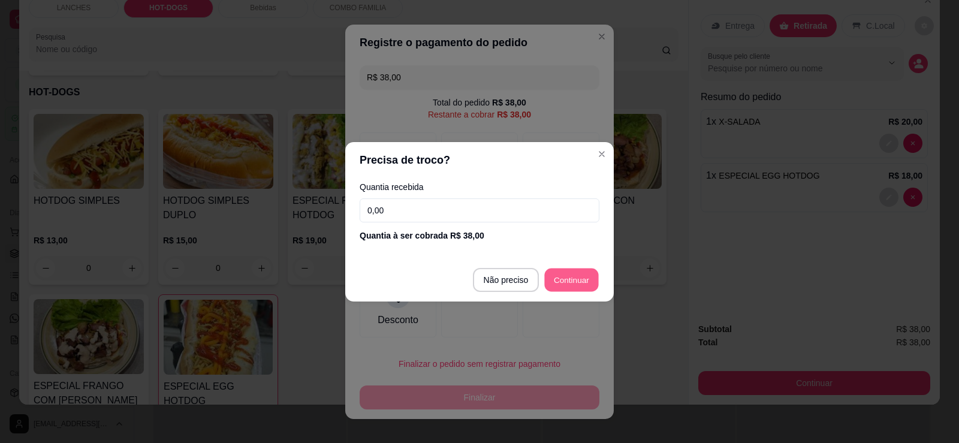
type input "R$ 0,00"
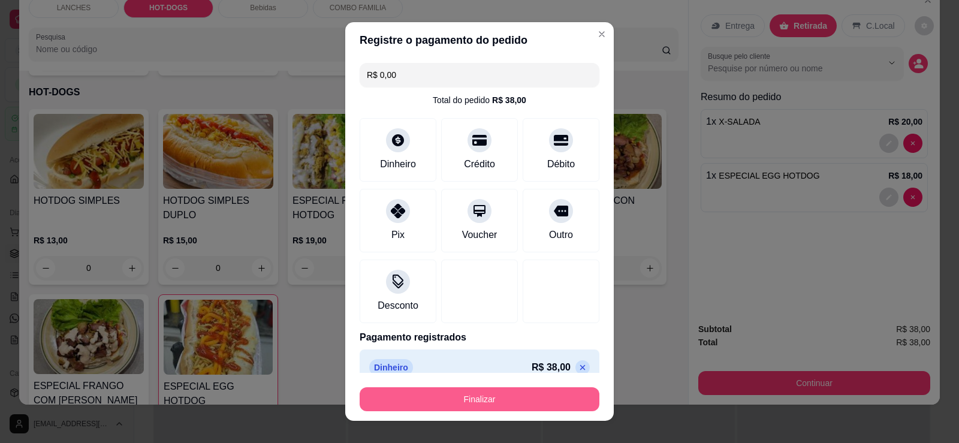
click at [527, 403] on button "Finalizar" at bounding box center [479, 399] width 240 height 24
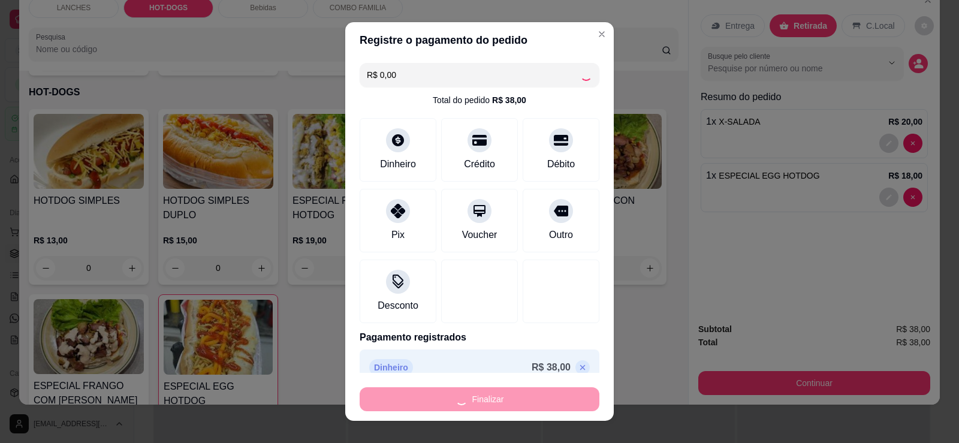
type input "0"
type input "-R$ 38,00"
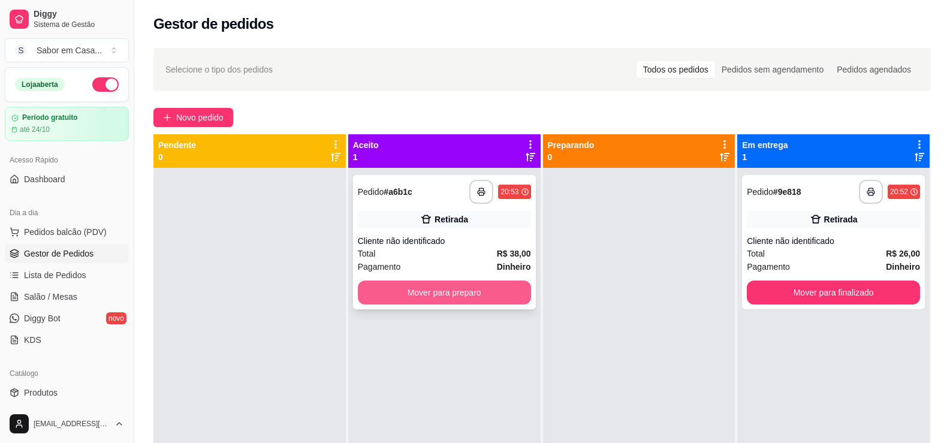
click at [510, 289] on button "Mover para preparo" at bounding box center [444, 292] width 173 height 24
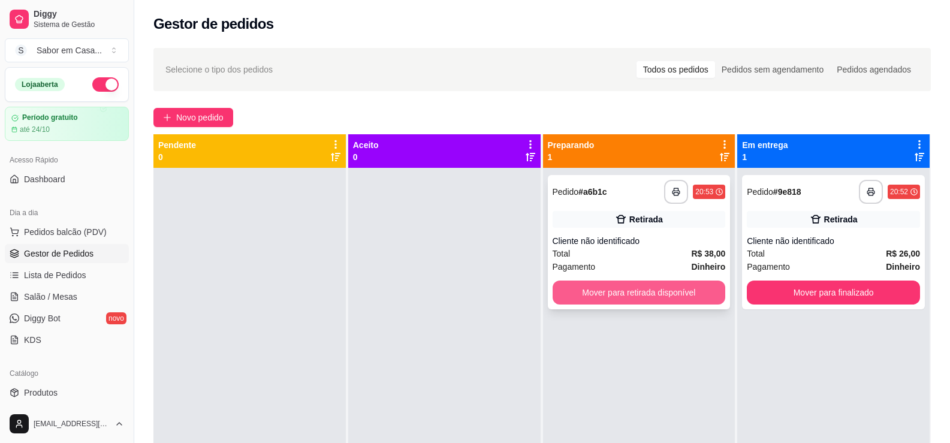
click at [598, 298] on button "Mover para retirada disponível" at bounding box center [638, 292] width 173 height 24
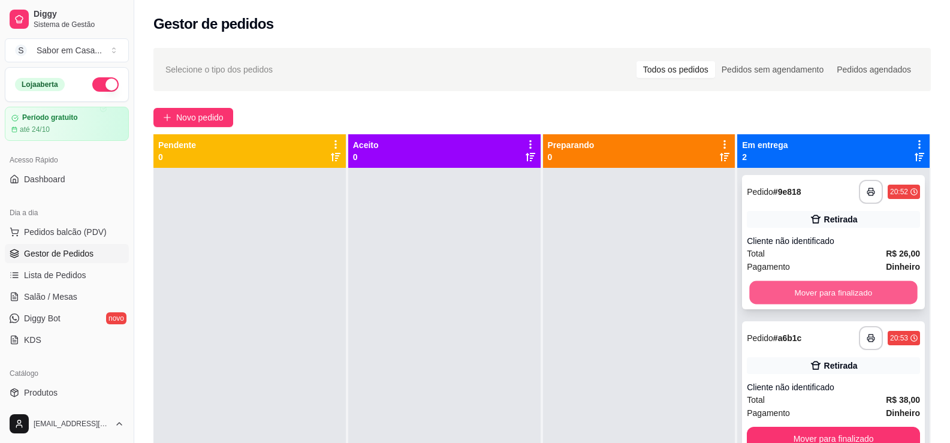
click at [796, 285] on button "Mover para finalizado" at bounding box center [834, 292] width 168 height 23
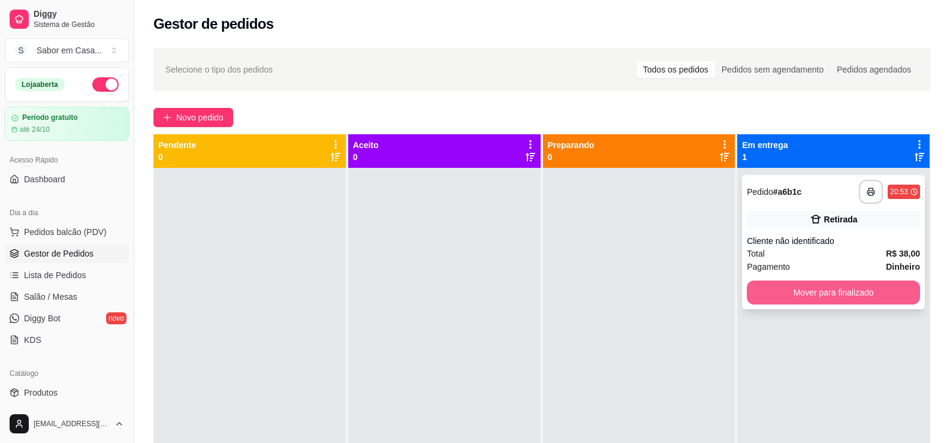
click at [790, 298] on button "Mover para finalizado" at bounding box center [833, 292] width 173 height 24
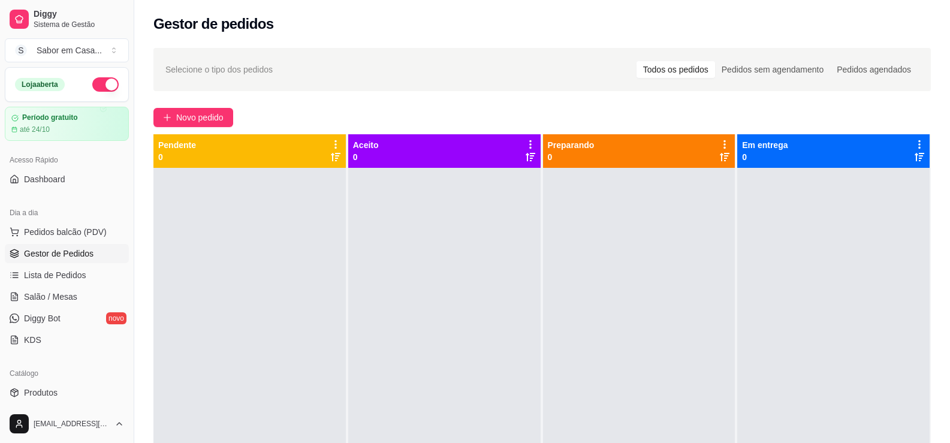
click at [191, 129] on div "Selecione o tipo dos pedidos Todos os pedidos Pedidos sem agendamento Pedidos a…" at bounding box center [541, 316] width 815 height 551
click at [198, 123] on span "Novo pedido" at bounding box center [199, 117] width 47 height 13
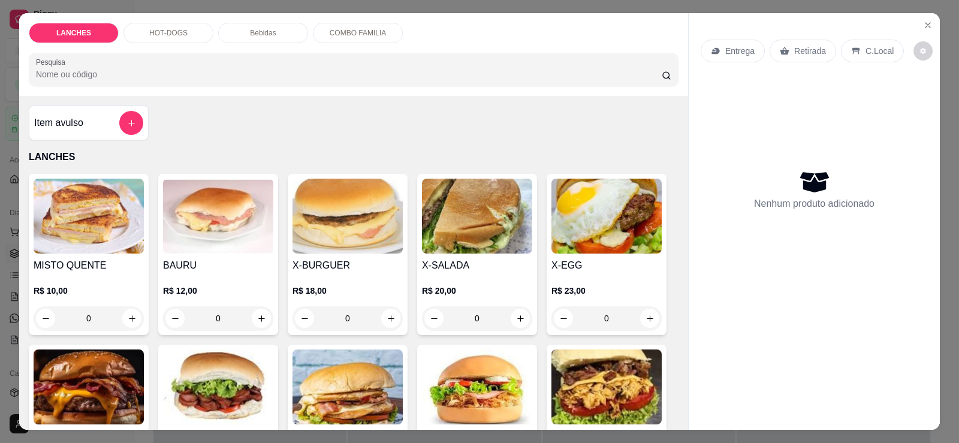
click at [162, 27] on div "HOT-DOGS" at bounding box center [168, 33] width 90 height 20
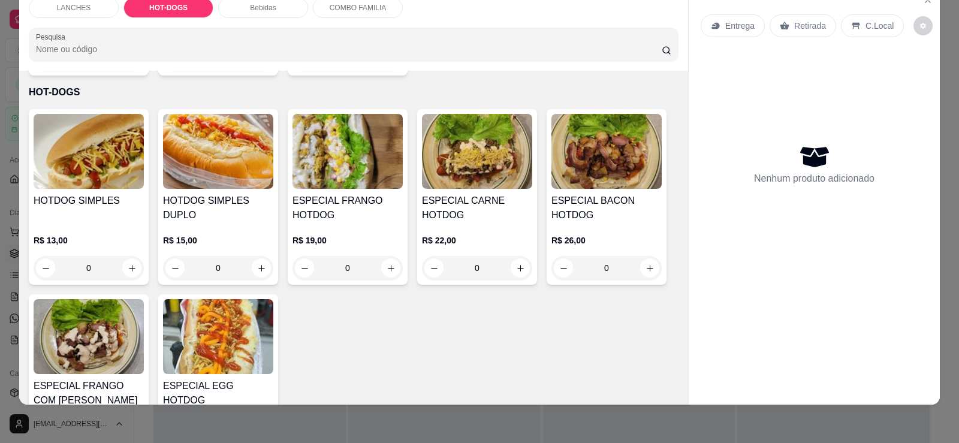
click at [239, 179] on div "HOTDOG SIMPLES DUPLO R$ 15,00 0" at bounding box center [218, 197] width 120 height 176
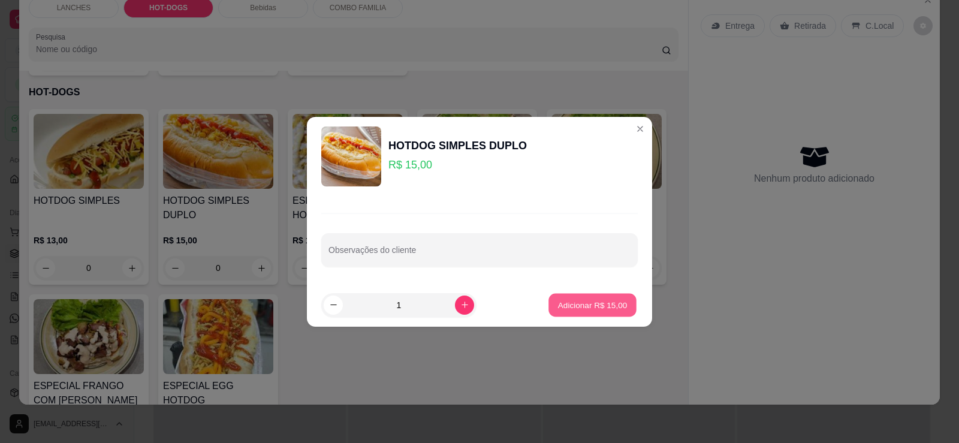
click at [575, 304] on p "Adicionar R$ 15,00" at bounding box center [592, 304] width 69 height 11
type input "1"
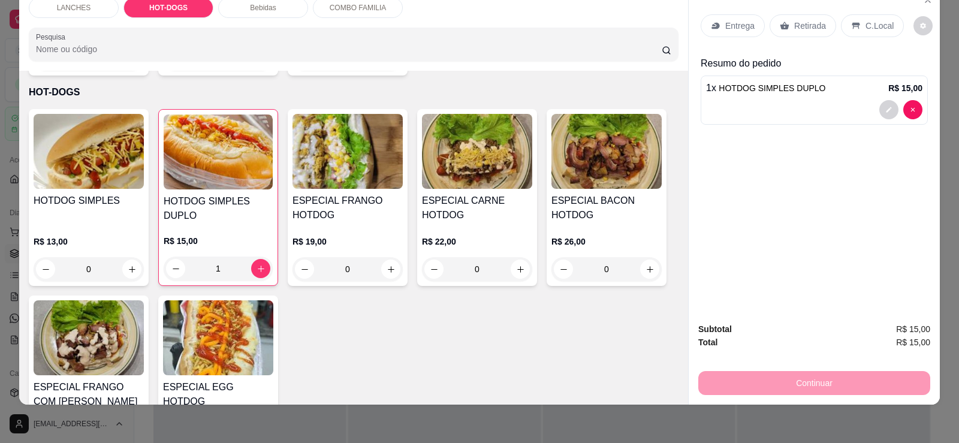
click at [362, 155] on img at bounding box center [347, 151] width 110 height 75
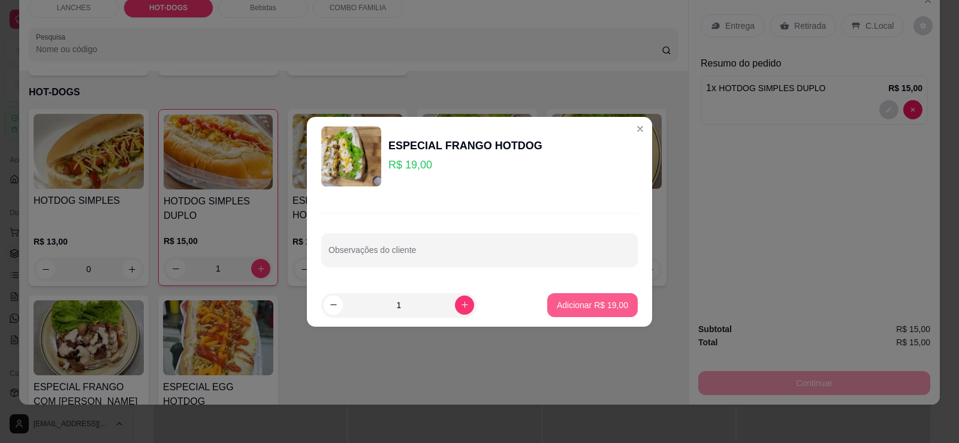
click at [567, 305] on p "Adicionar R$ 19,00" at bounding box center [592, 305] width 71 height 12
type input "1"
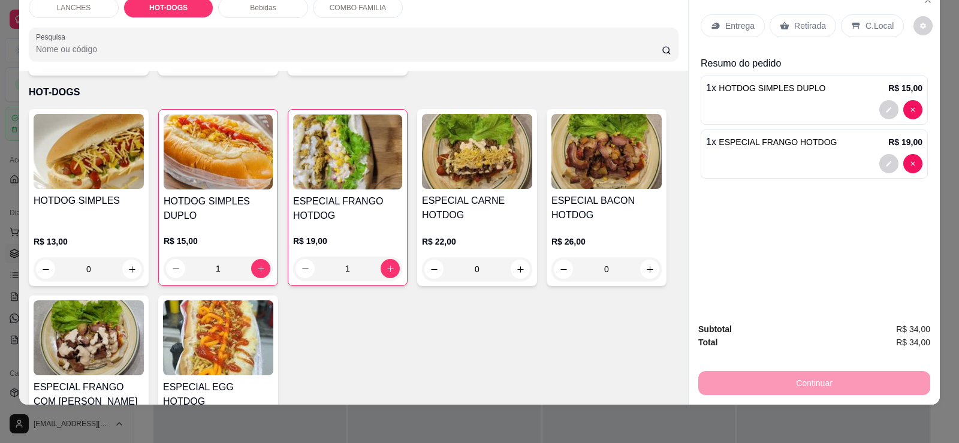
click at [119, 323] on img at bounding box center [89, 337] width 110 height 75
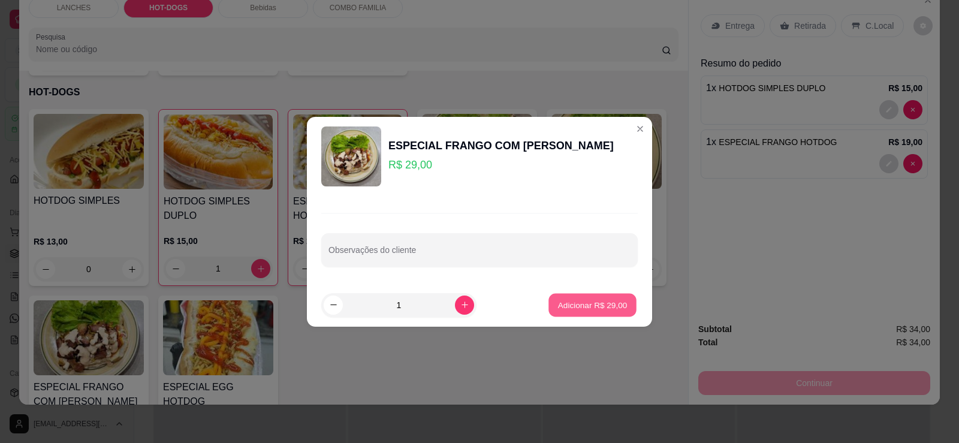
click at [605, 316] on button "Adicionar R$ 29,00" at bounding box center [592, 304] width 88 height 23
type input "1"
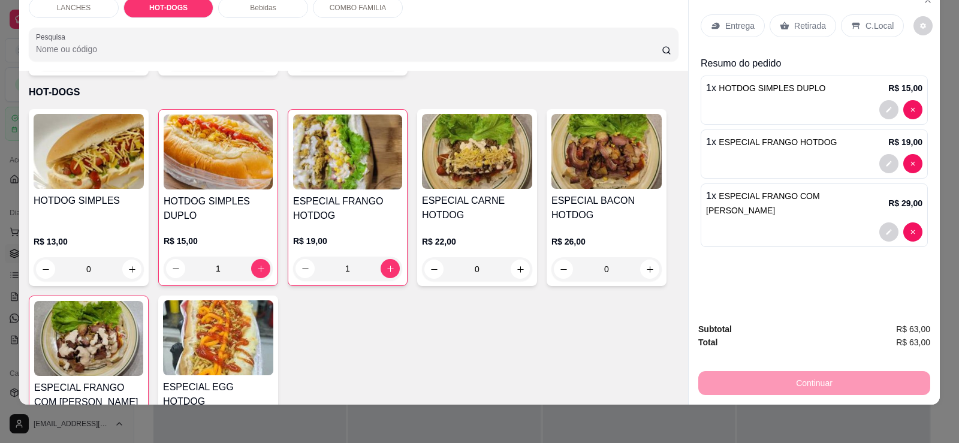
click at [802, 26] on p "Retirada" at bounding box center [810, 26] width 32 height 12
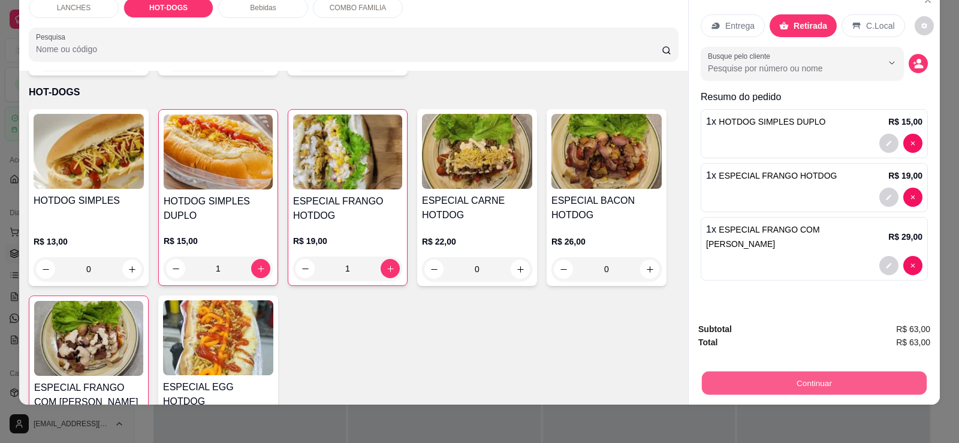
click at [852, 379] on button "Continuar" at bounding box center [814, 382] width 225 height 23
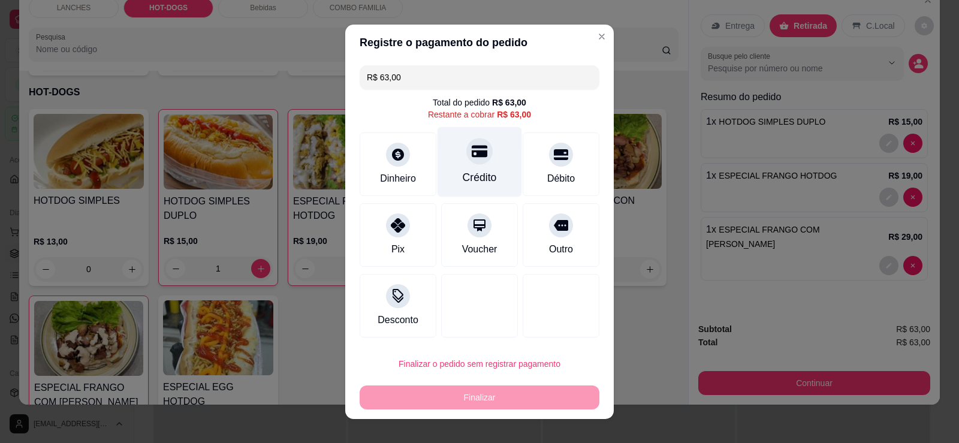
click at [472, 159] on icon at bounding box center [480, 151] width 16 height 16
type input "R$ 0,00"
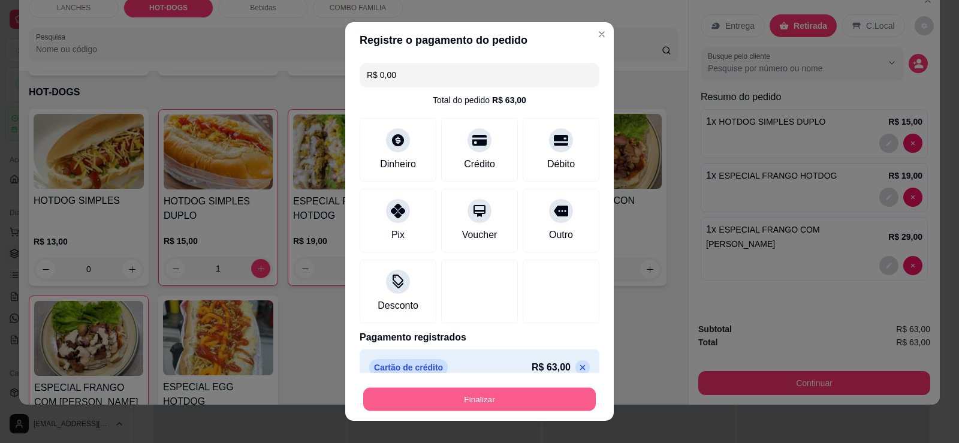
click at [479, 394] on button "Finalizar" at bounding box center [479, 399] width 232 height 23
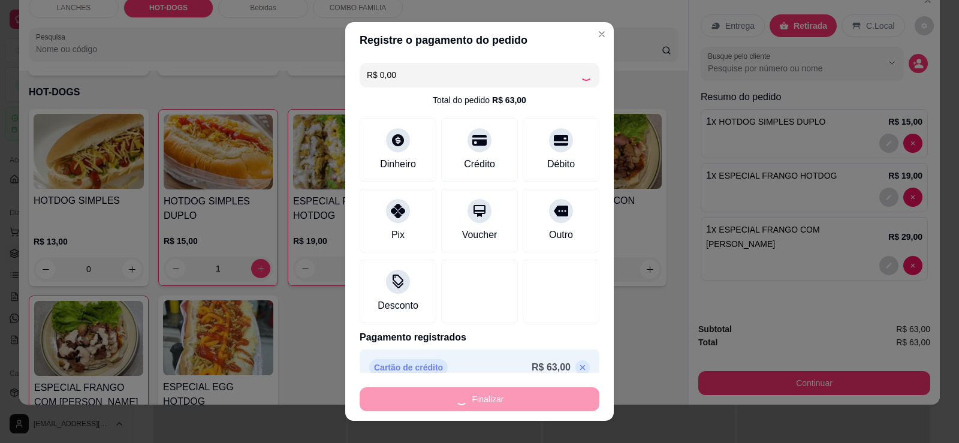
type input "0"
type input "-R$ 63,00"
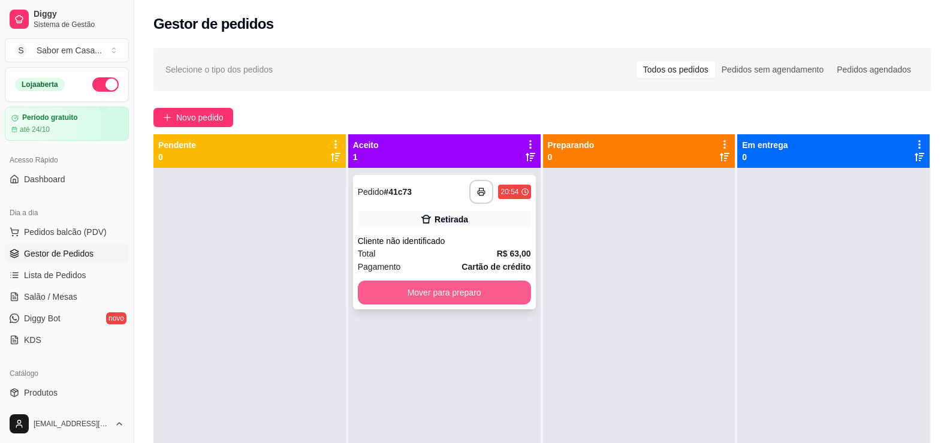
click at [473, 285] on button "Mover para preparo" at bounding box center [444, 292] width 173 height 24
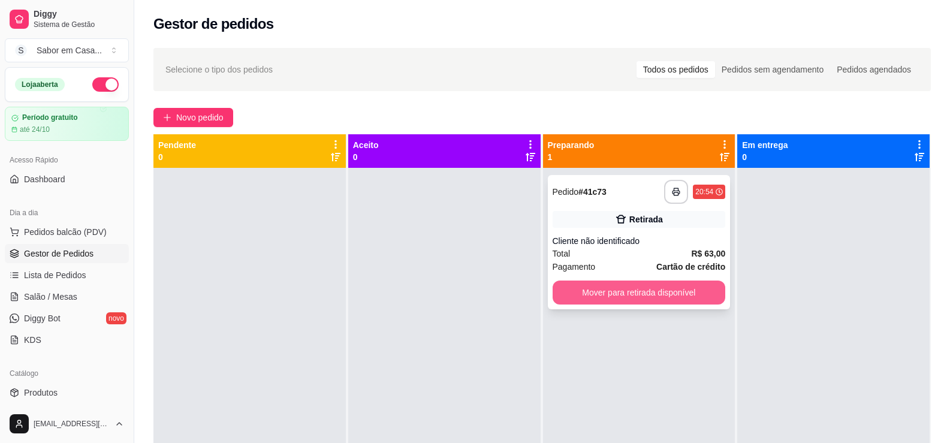
click at [573, 292] on button "Mover para retirada disponível" at bounding box center [638, 292] width 173 height 24
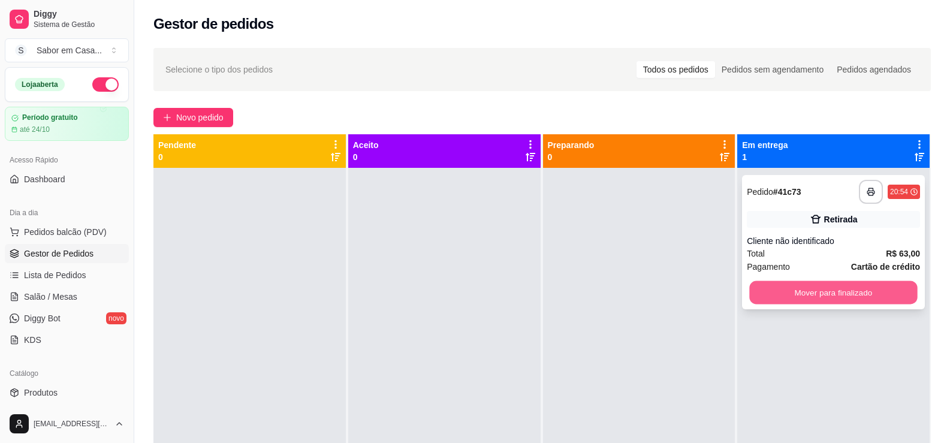
click at [778, 295] on button "Mover para finalizado" at bounding box center [834, 292] width 168 height 23
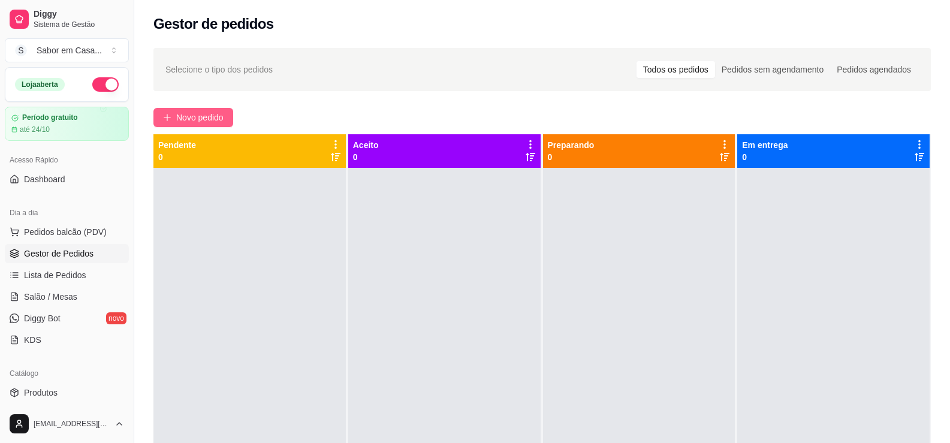
click at [197, 122] on span "Novo pedido" at bounding box center [199, 117] width 47 height 13
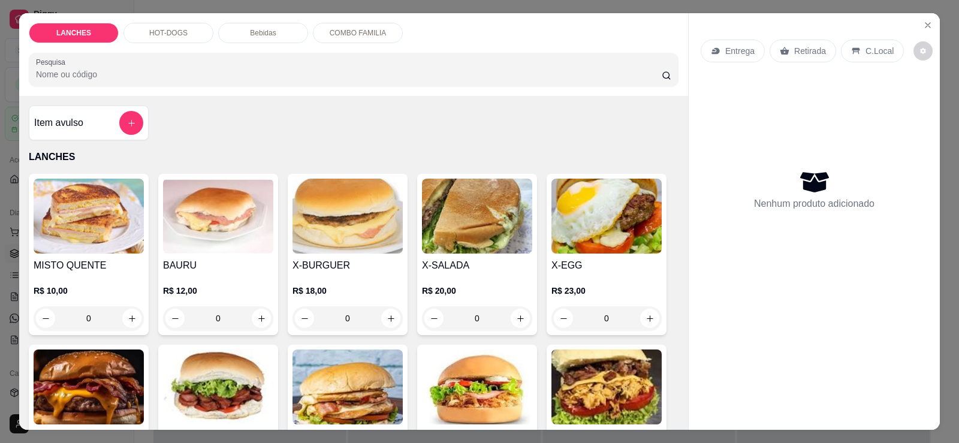
click at [166, 28] on div "HOT-DOGS" at bounding box center [168, 33] width 90 height 20
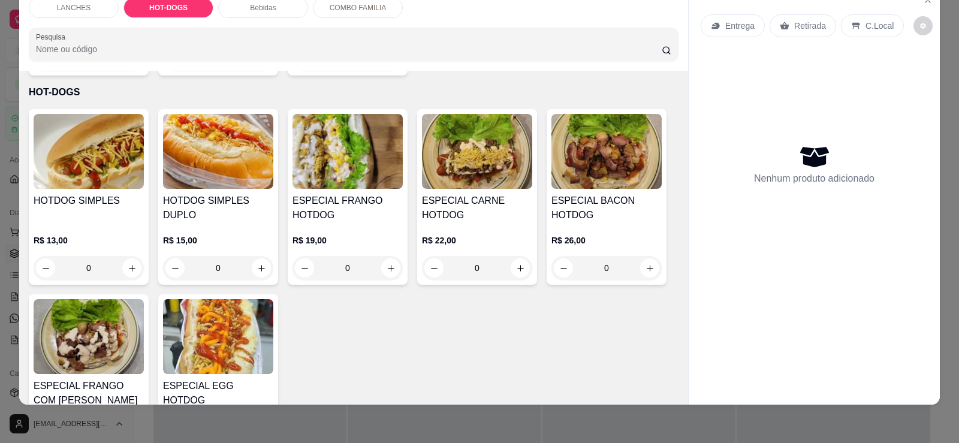
click at [215, 194] on h4 "HOTDOG SIMPLES DUPLO" at bounding box center [218, 208] width 110 height 29
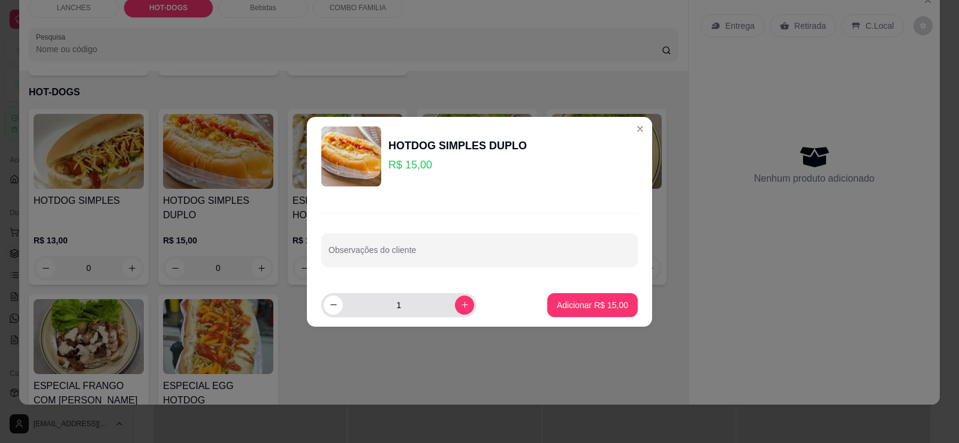
drag, startPoint x: 444, startPoint y: 295, endPoint x: 446, endPoint y: 306, distance: 10.9
click at [445, 304] on div "1" at bounding box center [399, 305] width 150 height 24
click at [460, 306] on icon "increase-product-quantity" at bounding box center [464, 304] width 9 height 9
type input "2"
click at [548, 307] on button "Adicionar R$ 30,00" at bounding box center [592, 304] width 88 height 23
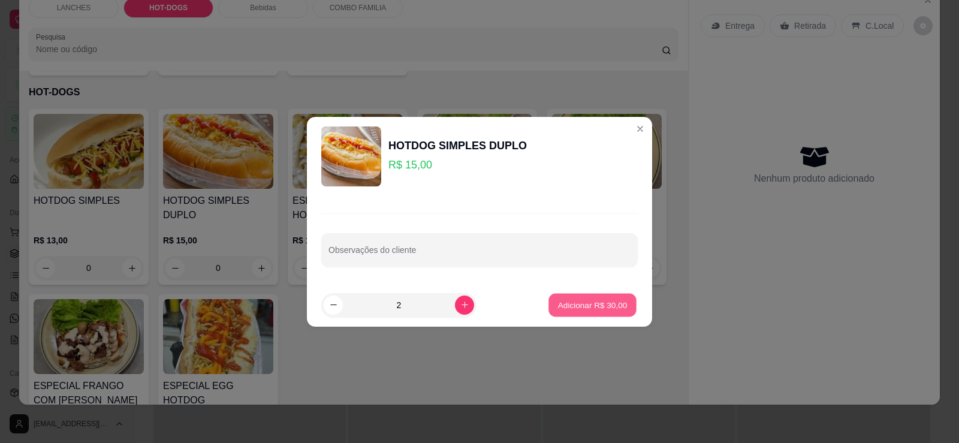
type input "2"
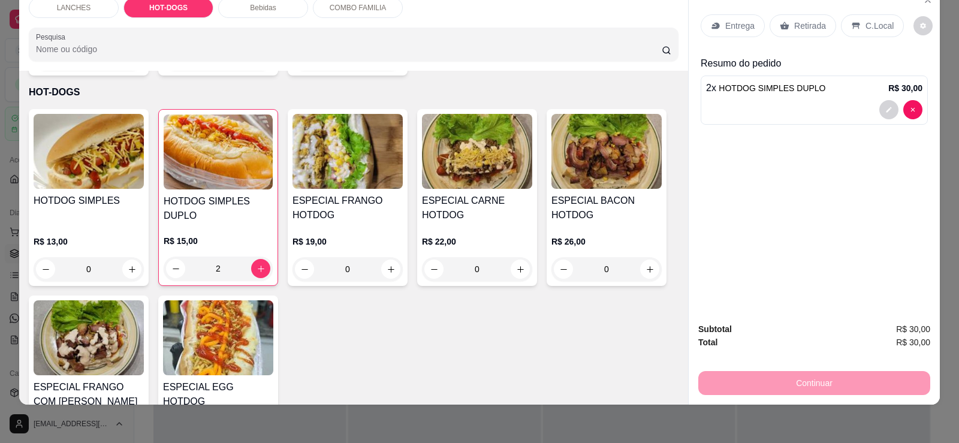
click at [794, 31] on p "Retirada" at bounding box center [810, 26] width 32 height 12
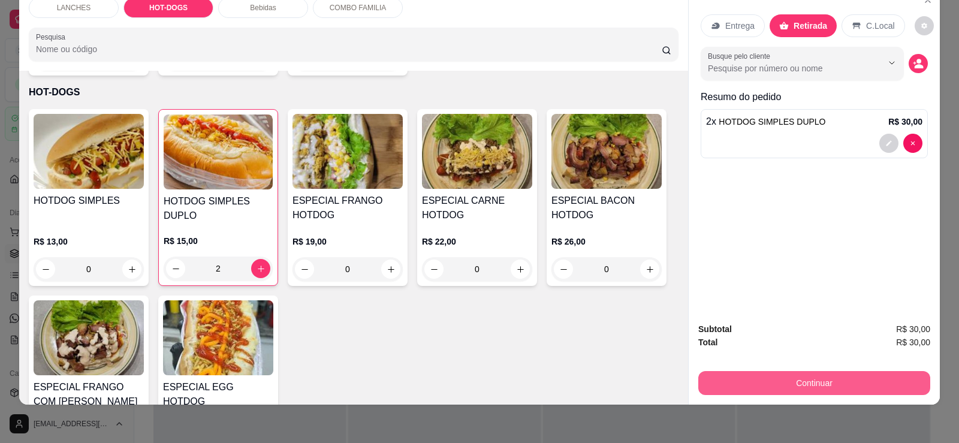
click at [792, 380] on button "Continuar" at bounding box center [814, 383] width 232 height 24
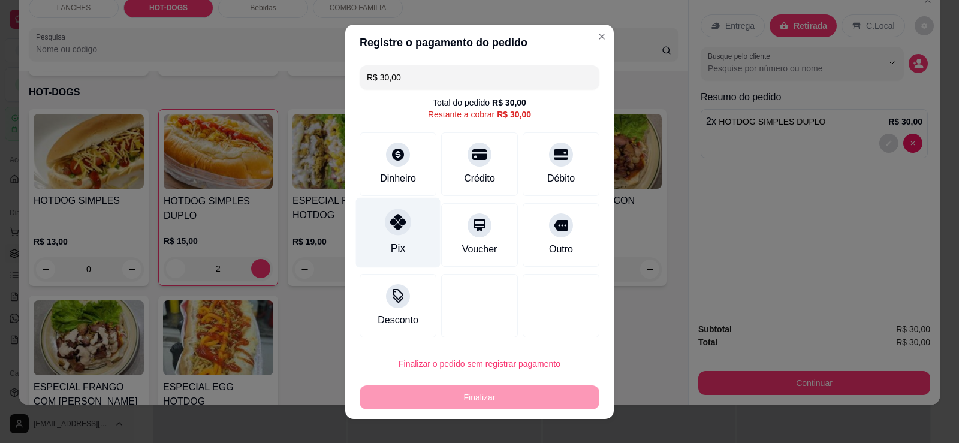
click at [382, 231] on div "Pix" at bounding box center [398, 232] width 84 height 70
type input "R$ 0,00"
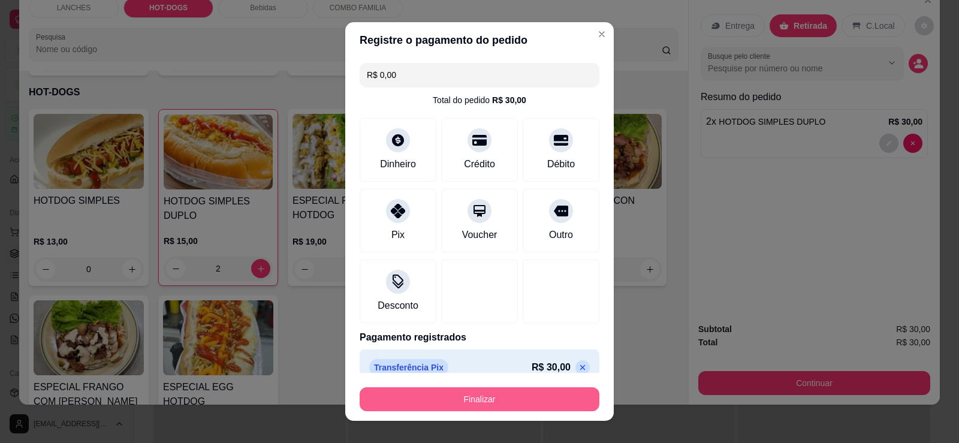
click at [471, 406] on button "Finalizar" at bounding box center [479, 399] width 240 height 24
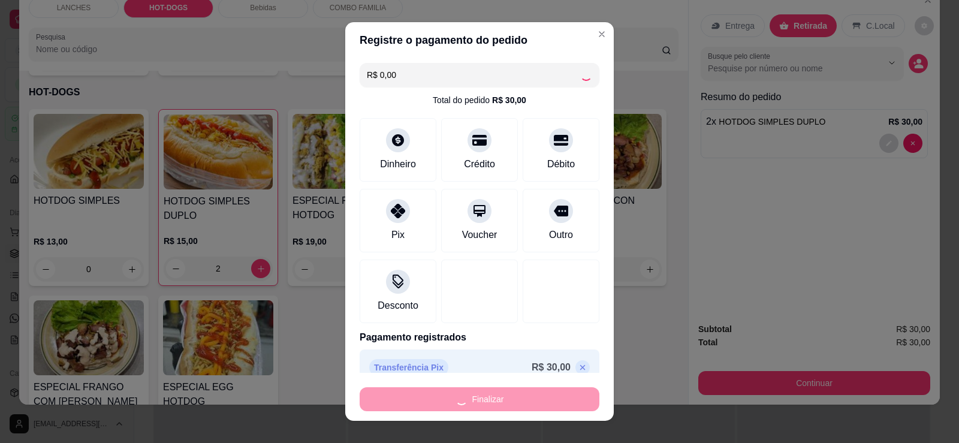
type input "0"
type input "-R$ 30,00"
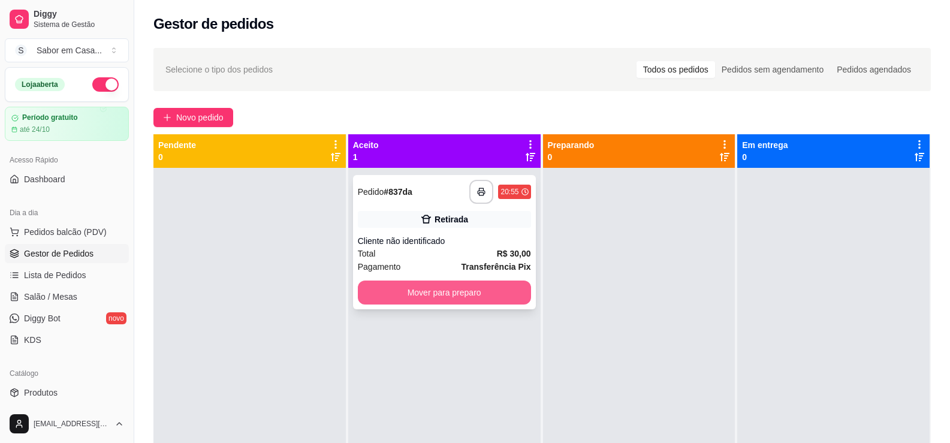
click at [467, 297] on button "Mover para preparo" at bounding box center [444, 292] width 173 height 24
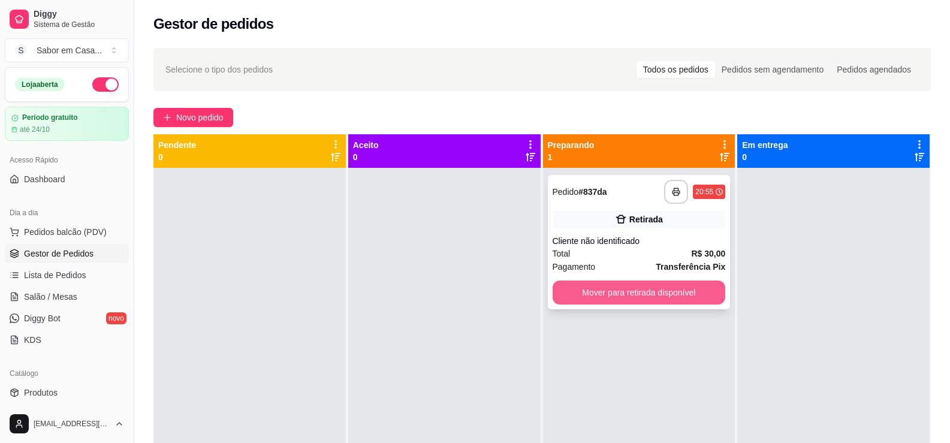
click at [572, 294] on button "Mover para retirada disponível" at bounding box center [638, 292] width 173 height 24
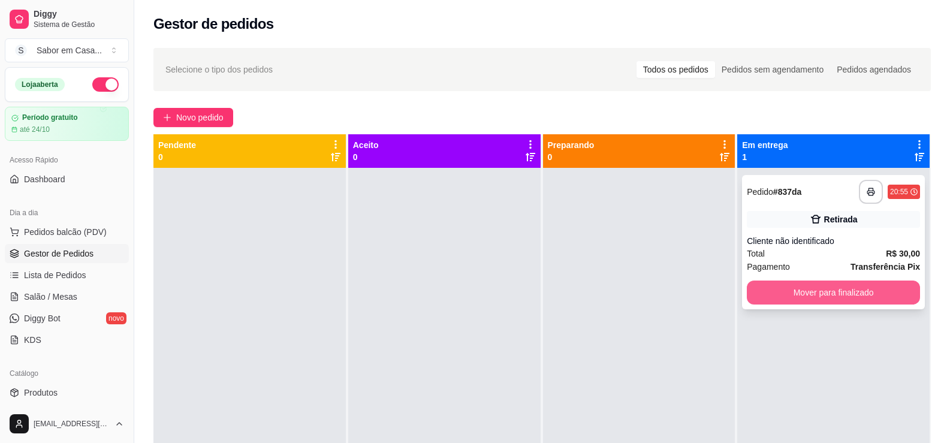
click at [757, 297] on button "Mover para finalizado" at bounding box center [833, 292] width 173 height 24
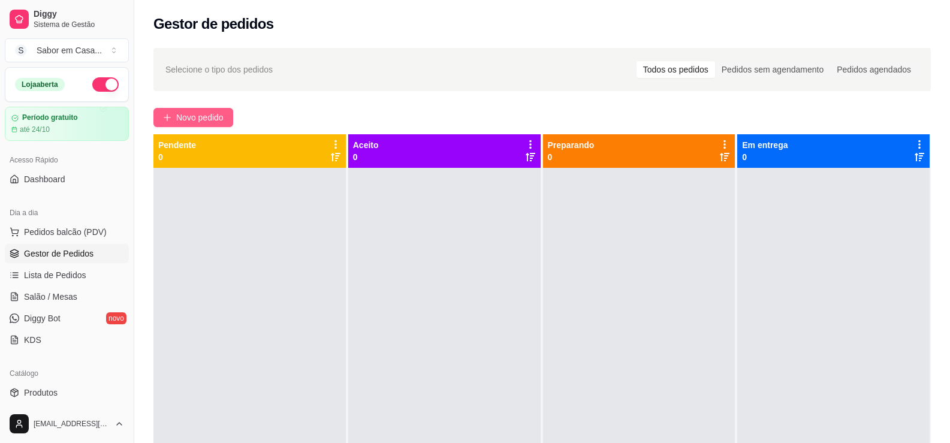
click at [171, 114] on icon "plus" at bounding box center [167, 117] width 8 height 8
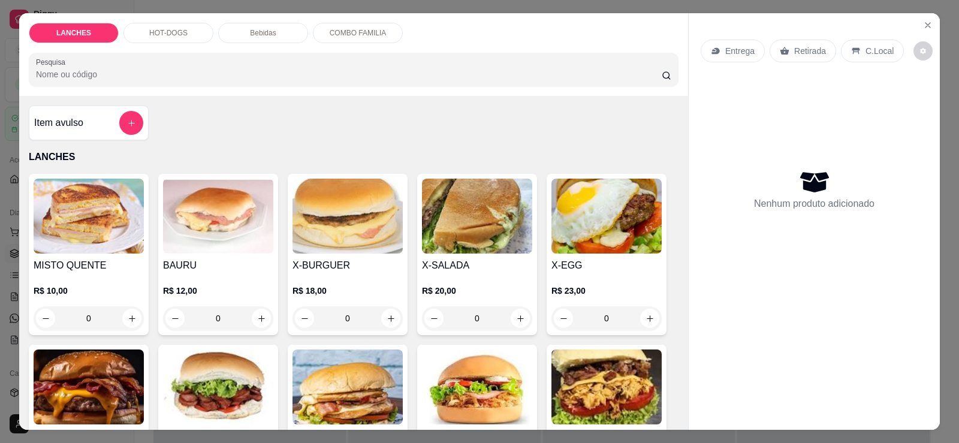
click at [596, 253] on img at bounding box center [606, 216] width 110 height 75
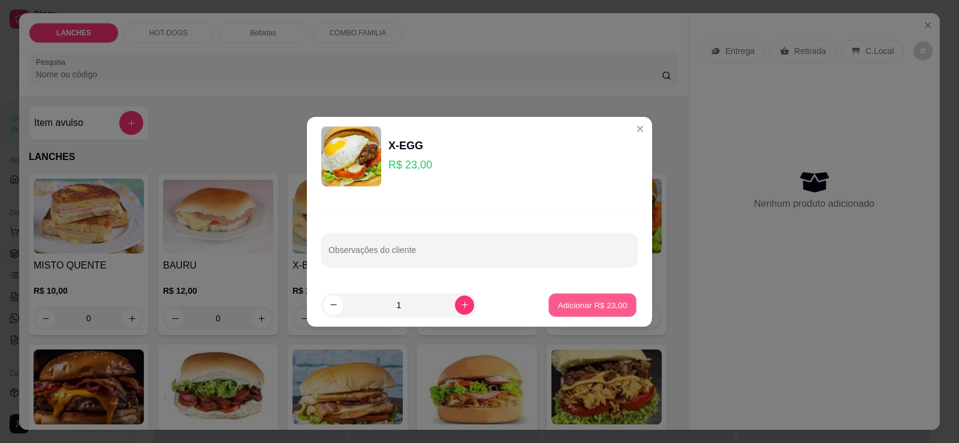
click at [558, 311] on button "Adicionar R$ 23,00" at bounding box center [592, 304] width 88 height 23
type input "1"
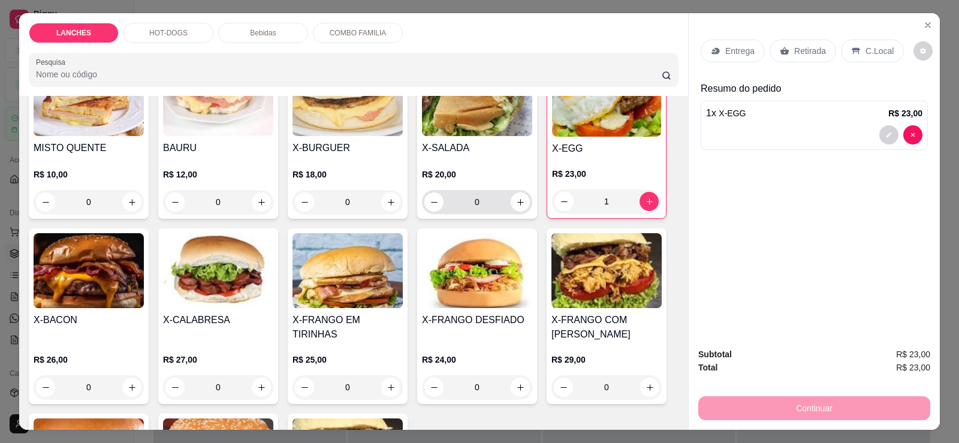
scroll to position [120, 0]
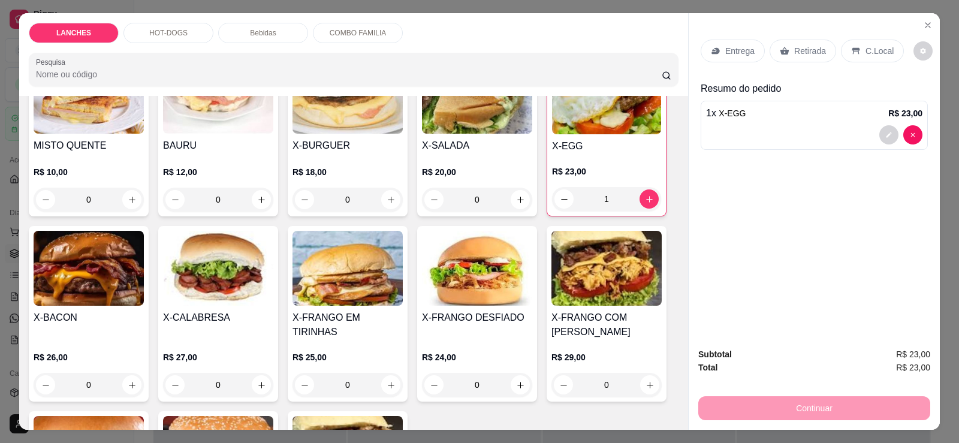
click at [99, 279] on img at bounding box center [89, 268] width 110 height 75
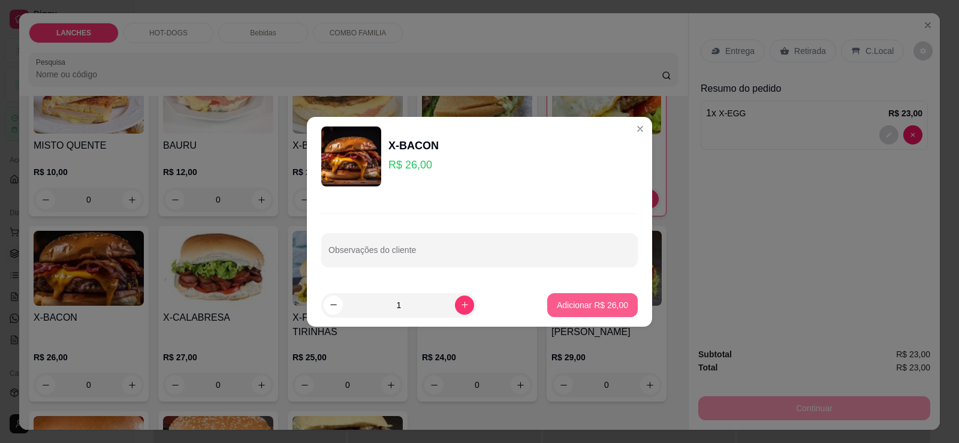
click at [596, 309] on p "Adicionar R$ 26,00" at bounding box center [592, 305] width 71 height 12
type input "1"
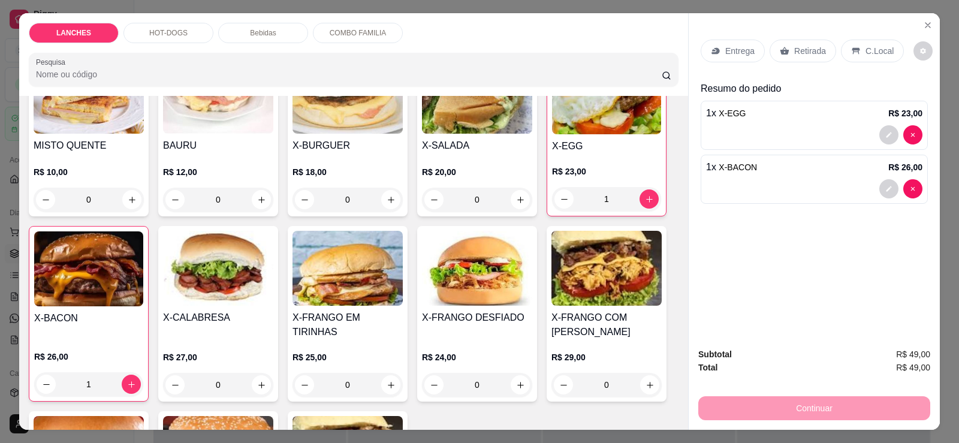
click at [790, 37] on div "Entrega Retirada C.Local" at bounding box center [813, 51] width 227 height 42
click at [794, 53] on p "Retirada" at bounding box center [810, 51] width 32 height 12
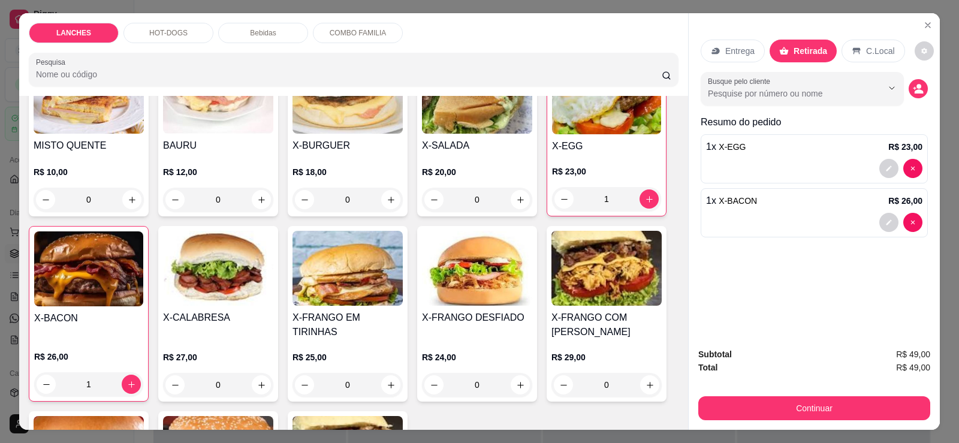
click at [826, 395] on div "Continuar" at bounding box center [814, 406] width 232 height 27
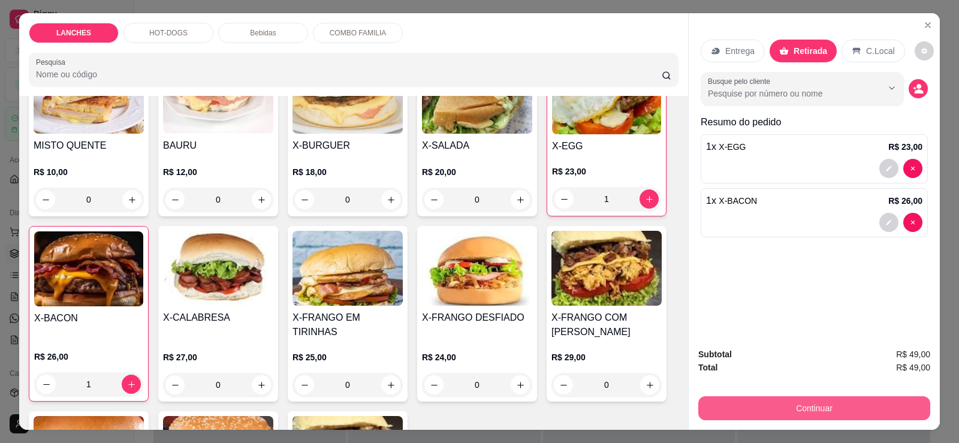
click at [815, 401] on button "Continuar" at bounding box center [814, 408] width 232 height 24
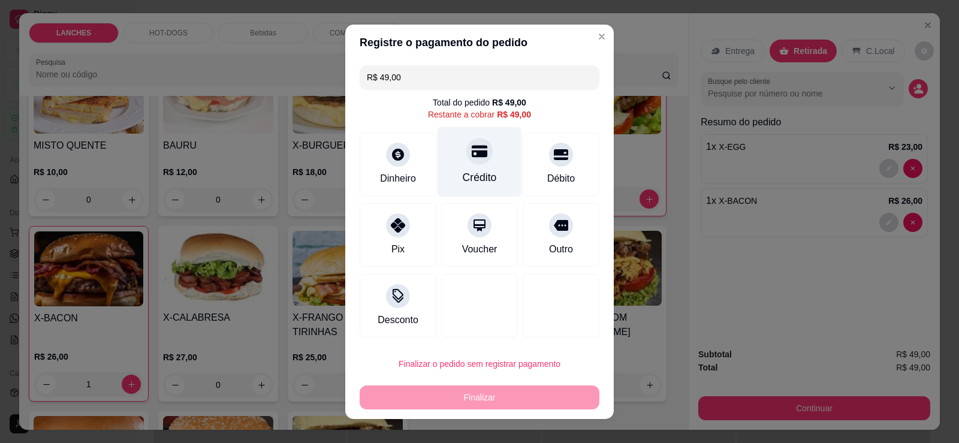
click at [468, 169] on div "Crédito" at bounding box center [479, 161] width 84 height 70
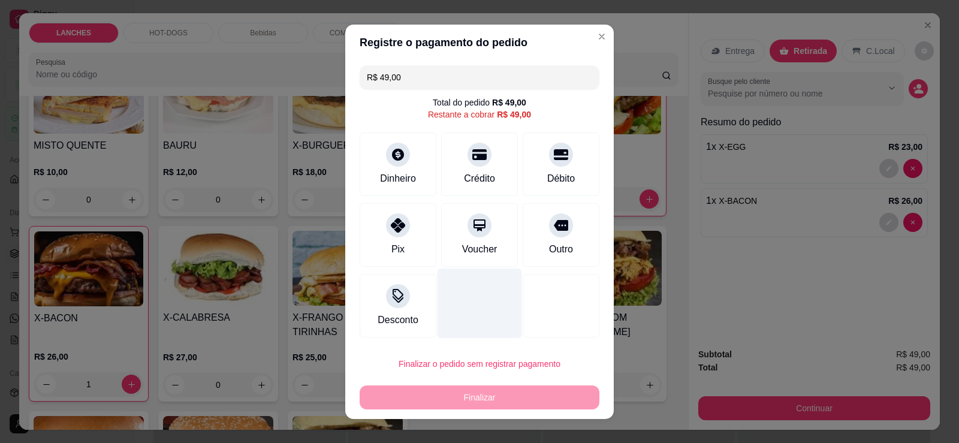
type input "R$ 0,00"
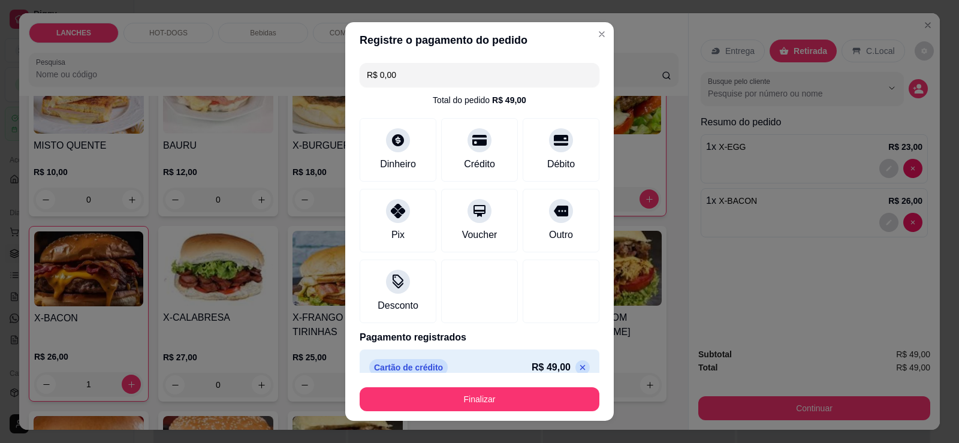
click at [481, 391] on button "Finalizar" at bounding box center [479, 399] width 240 height 24
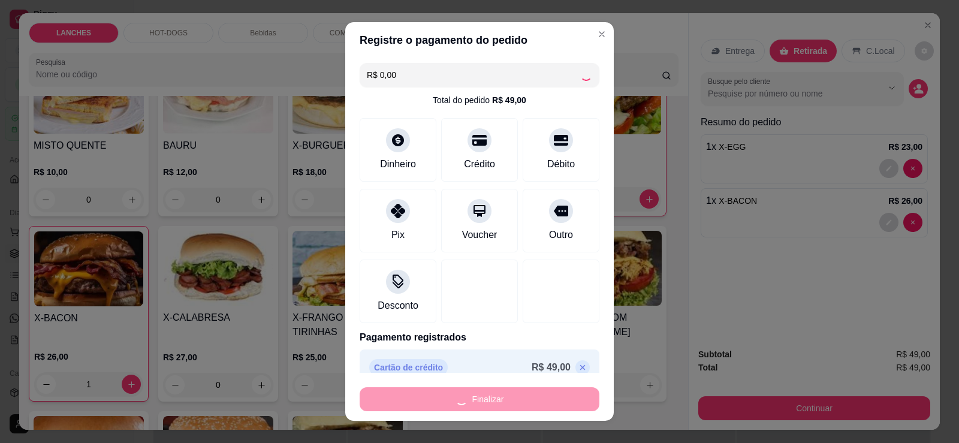
type input "0"
type input "-R$ 49,00"
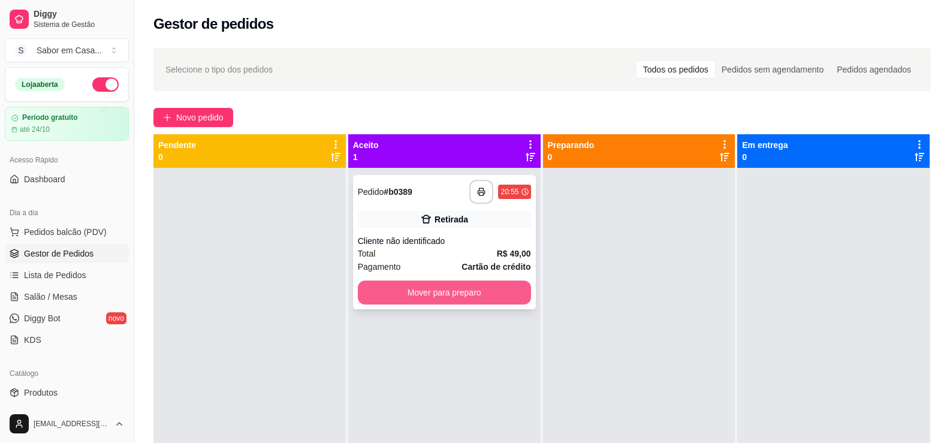
click at [412, 289] on button "Mover para preparo" at bounding box center [444, 292] width 173 height 24
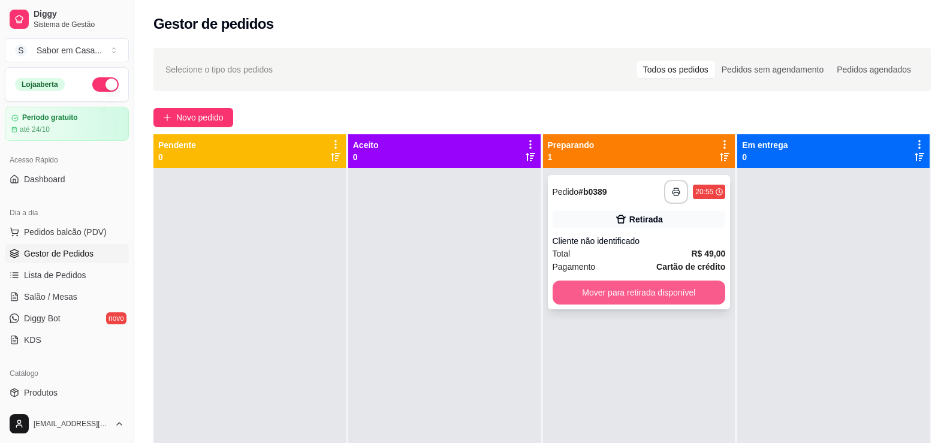
click at [585, 288] on button "Mover para retirada disponível" at bounding box center [638, 292] width 173 height 24
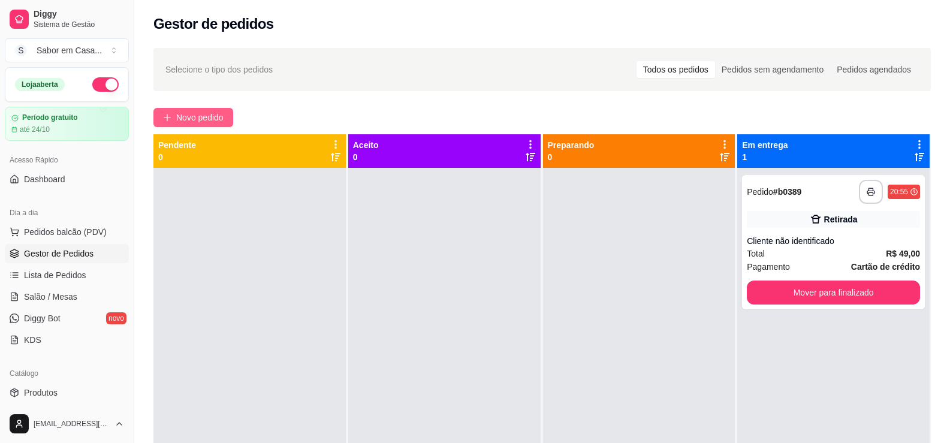
click at [197, 124] on button "Novo pedido" at bounding box center [193, 117] width 80 height 19
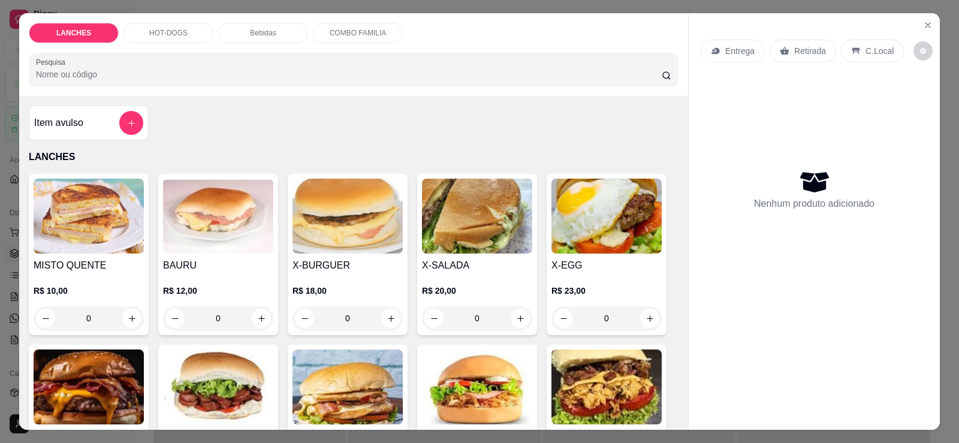
click at [174, 33] on p "HOT-DOGS" at bounding box center [168, 33] width 38 height 10
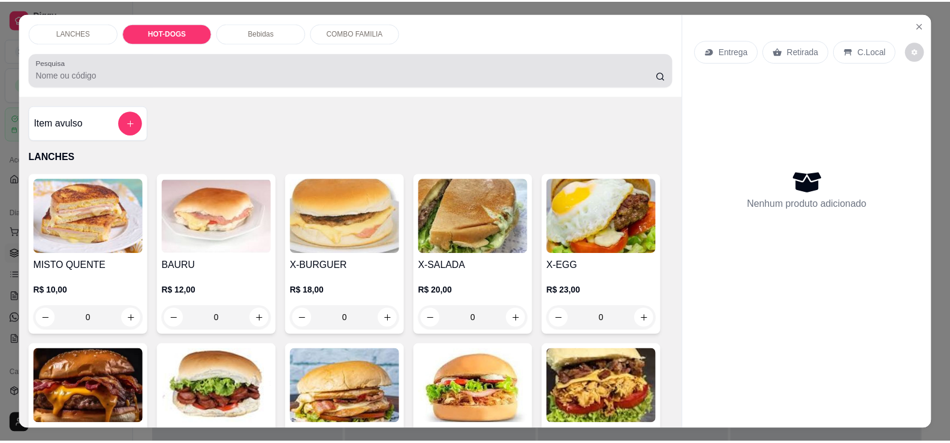
scroll to position [25, 0]
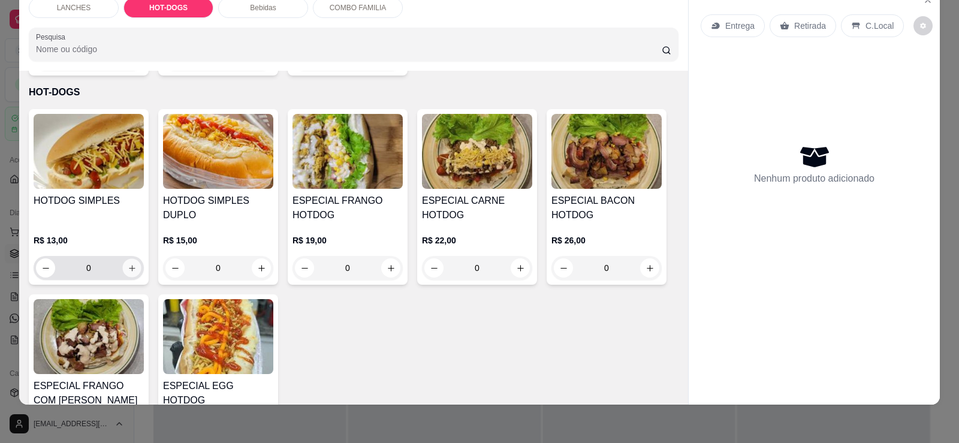
click at [128, 264] on icon "increase-product-quantity" at bounding box center [132, 268] width 9 height 9
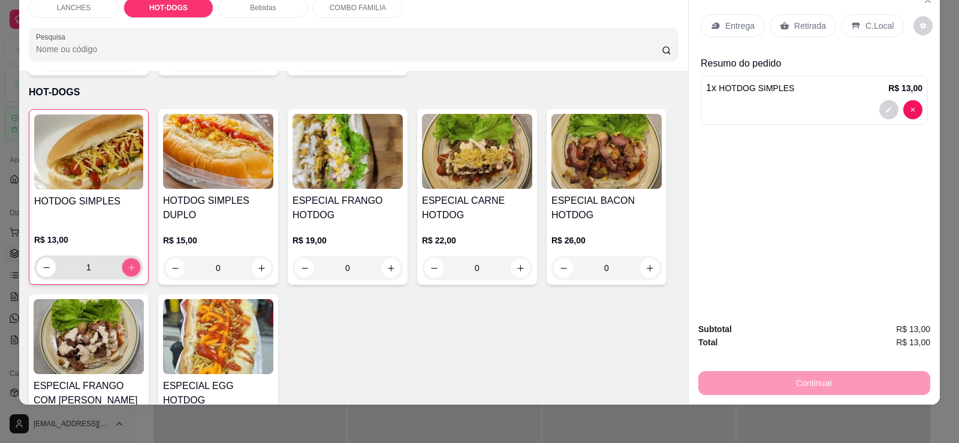
click at [127, 263] on icon "increase-product-quantity" at bounding box center [131, 267] width 9 height 9
type input "3"
click at [802, 28] on p "Retirada" at bounding box center [810, 26] width 32 height 12
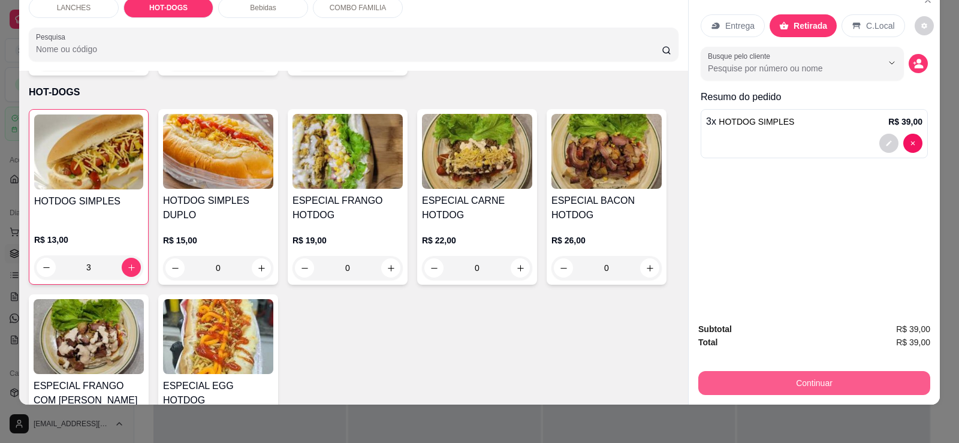
click at [846, 378] on button "Continuar" at bounding box center [814, 383] width 232 height 24
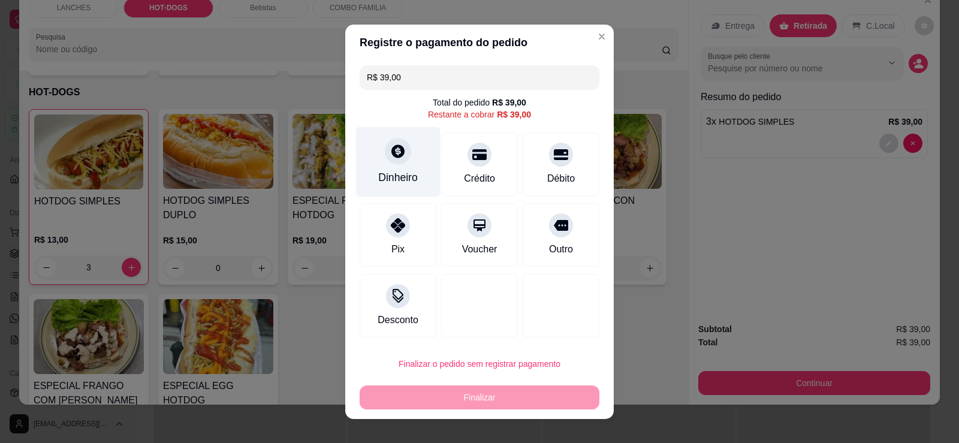
click at [401, 168] on div "Dinheiro" at bounding box center [398, 161] width 84 height 70
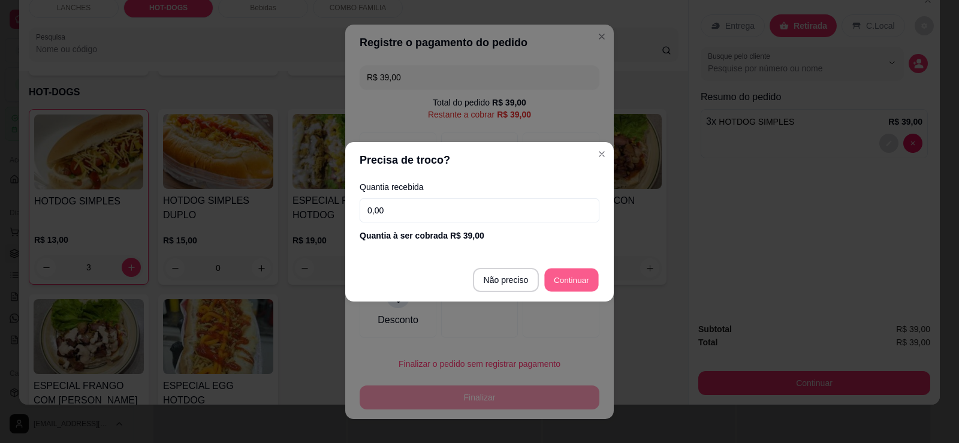
type input "R$ 0,00"
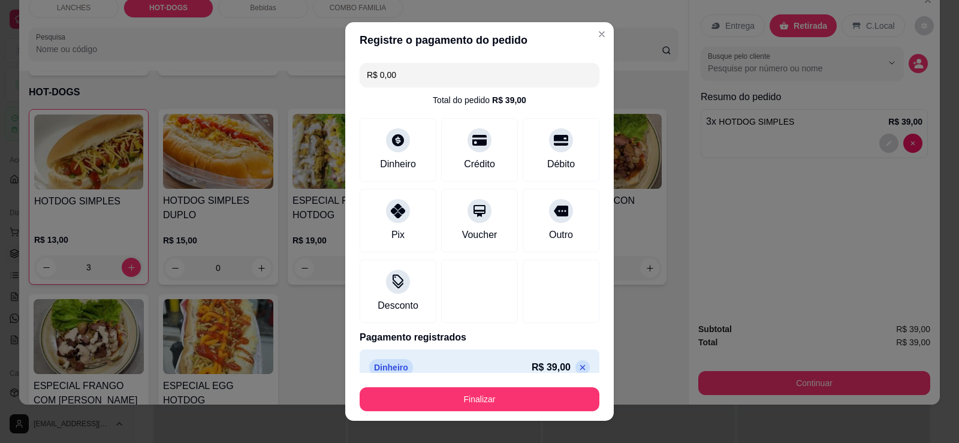
click at [524, 413] on footer "Finalizar" at bounding box center [479, 397] width 268 height 48
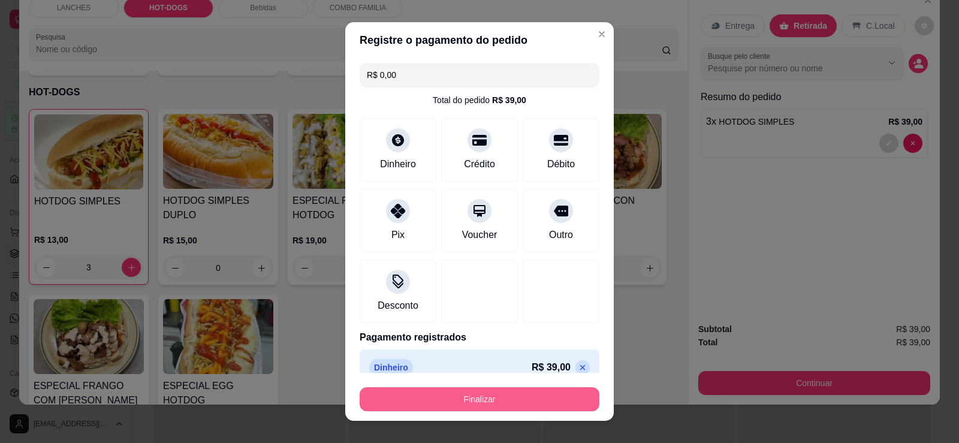
click at [528, 404] on button "Finalizar" at bounding box center [479, 399] width 240 height 24
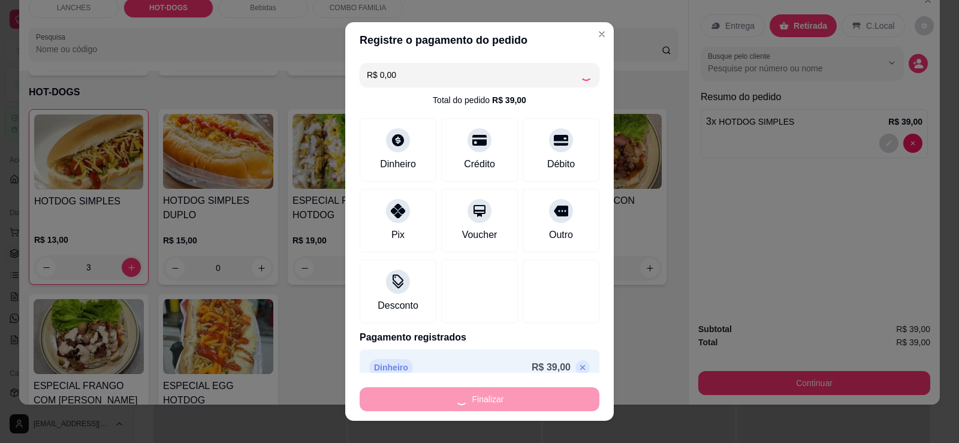
type input "0"
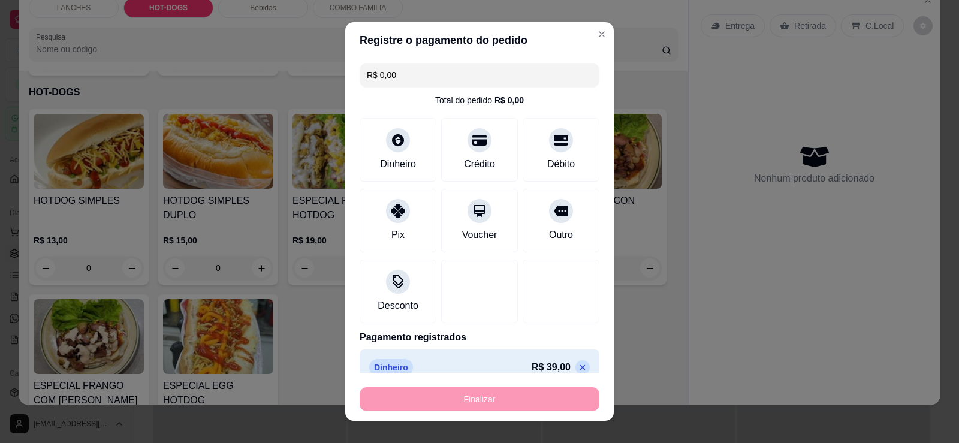
type input "-R$ 39,00"
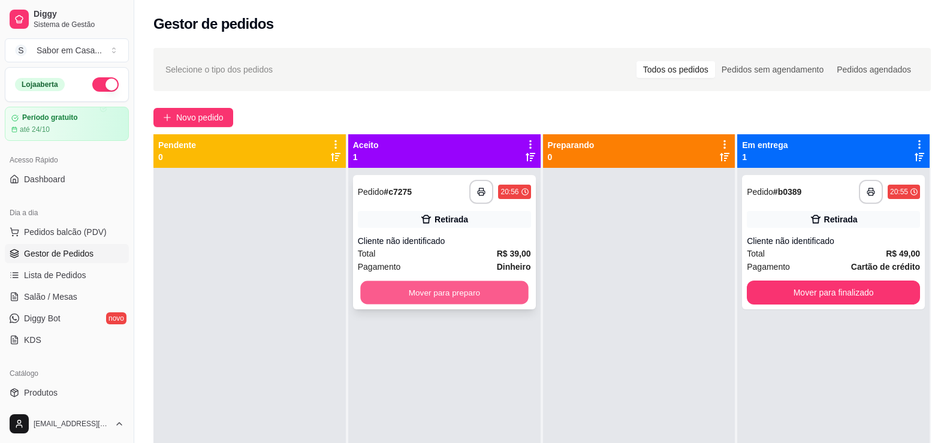
click at [500, 284] on button "Mover para preparo" at bounding box center [444, 292] width 168 height 23
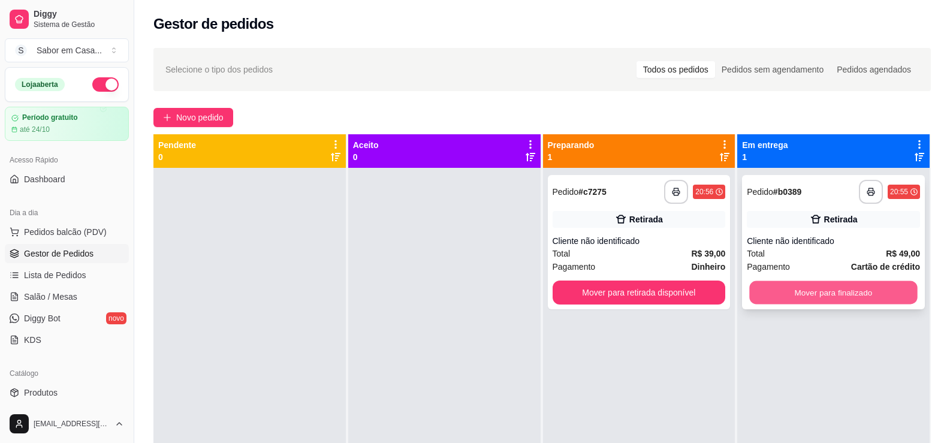
click at [808, 293] on button "Mover para finalizado" at bounding box center [834, 292] width 168 height 23
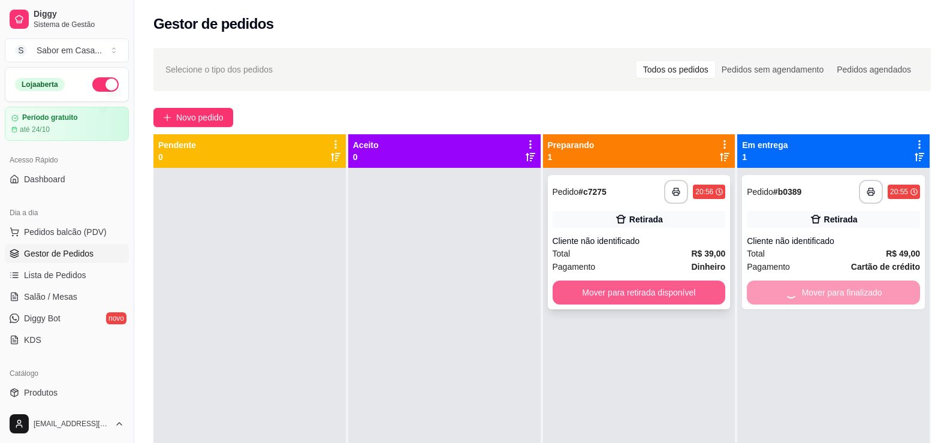
click at [678, 292] on button "Mover para retirada disponível" at bounding box center [638, 292] width 173 height 24
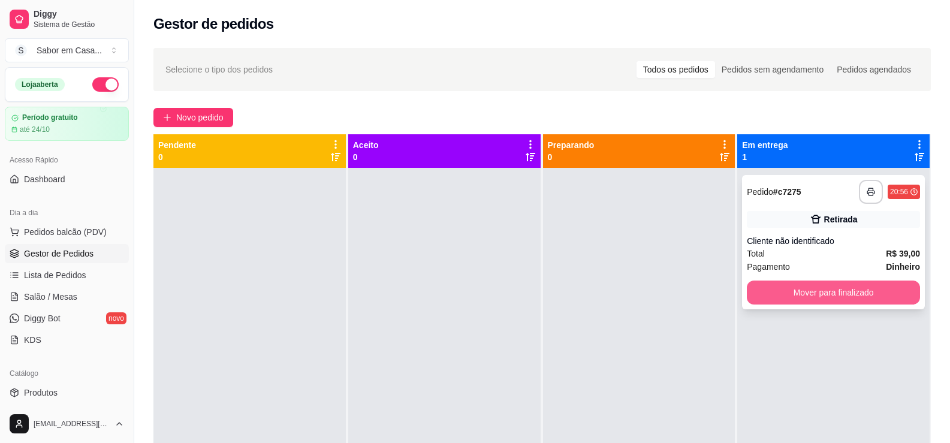
click at [815, 294] on button "Mover para finalizado" at bounding box center [833, 292] width 173 height 24
